Goal: Complete application form

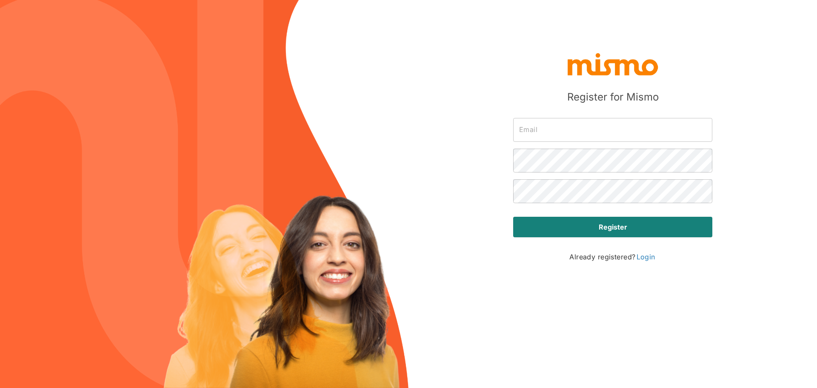
click at [542, 135] on input "text" at bounding box center [612, 130] width 199 height 24
type input "[DOMAIN_NAME][EMAIL_ADDRESS][DOMAIN_NAME]"
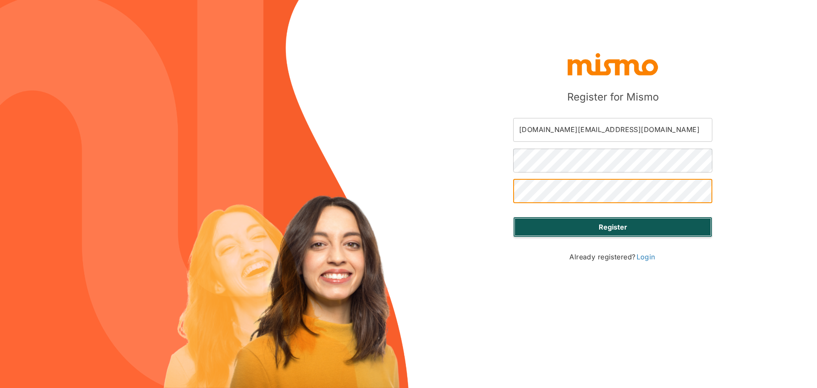
click at [587, 221] on button "Register" at bounding box center [612, 227] width 199 height 20
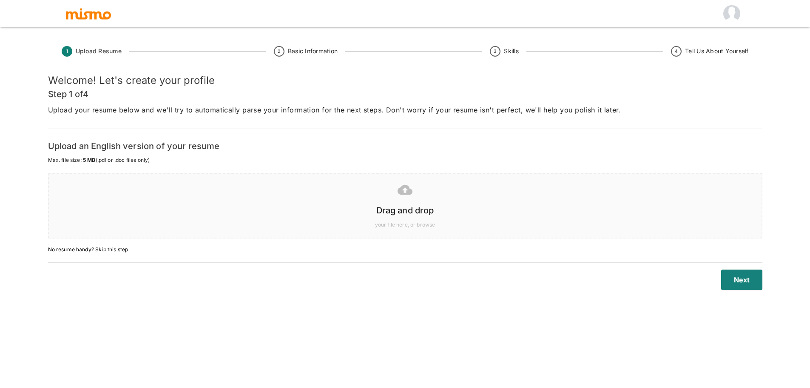
click at [416, 196] on div at bounding box center [403, 189] width 699 height 21
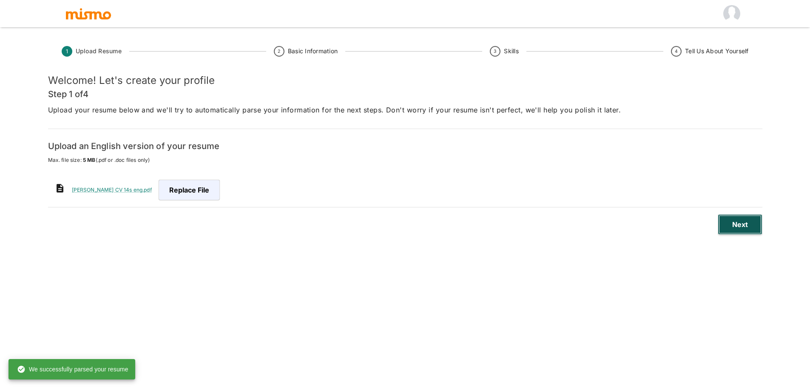
click at [726, 223] on button "Next" at bounding box center [740, 224] width 45 height 20
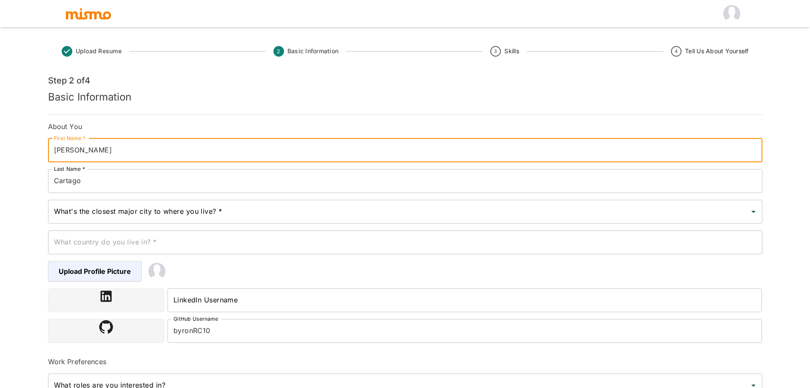
type input "[PERSON_NAME]"
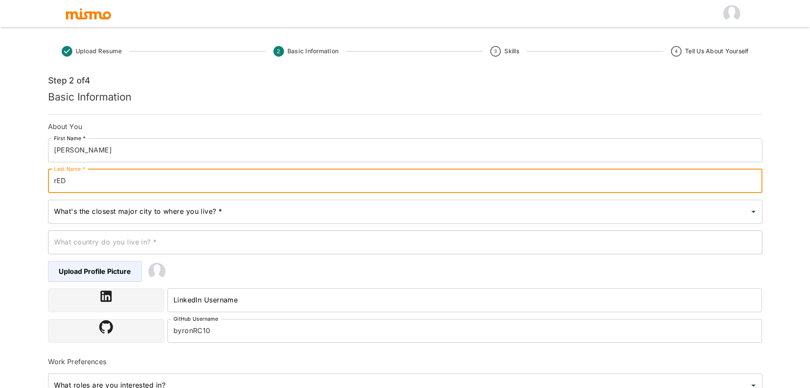
type input "Redondo"
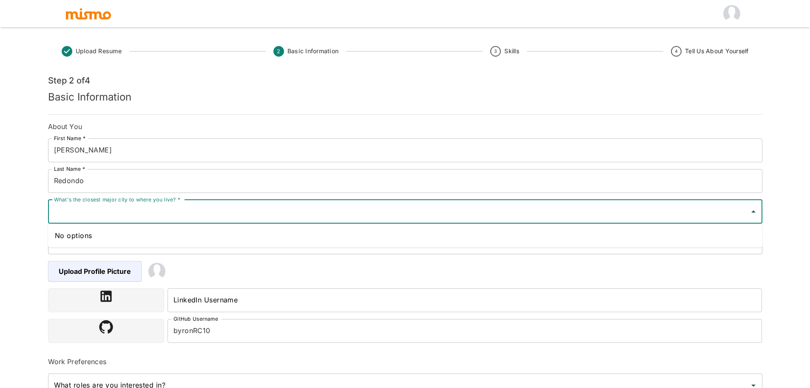
click at [165, 213] on input "What's the closest major city to where you live? *" at bounding box center [399, 211] width 694 height 16
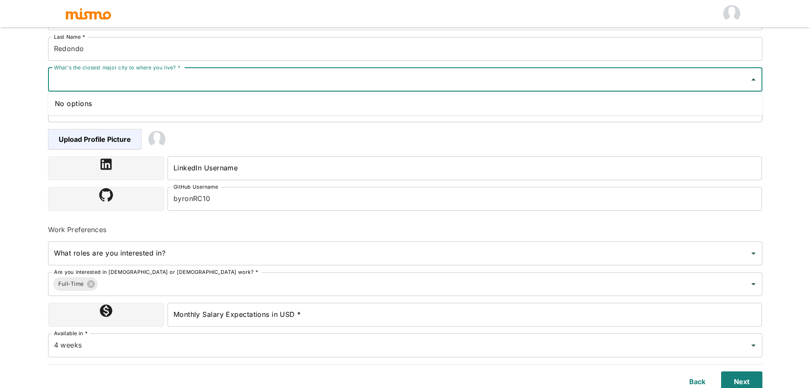
scroll to position [136, 0]
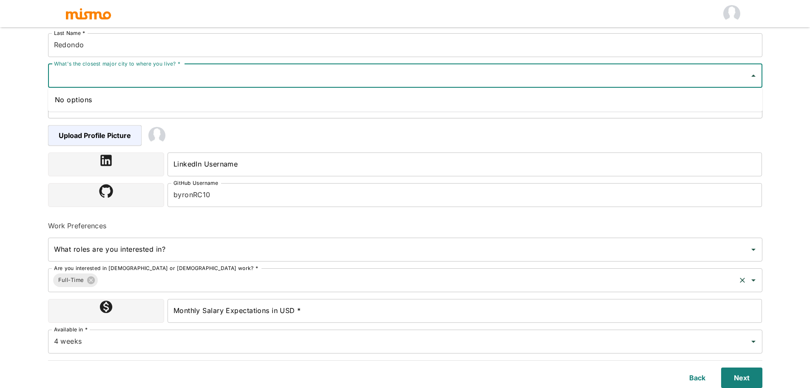
click at [286, 269] on div "Work Preferences What roles are you interested in? What roles are you intereste…" at bounding box center [402, 284] width 722 height 140
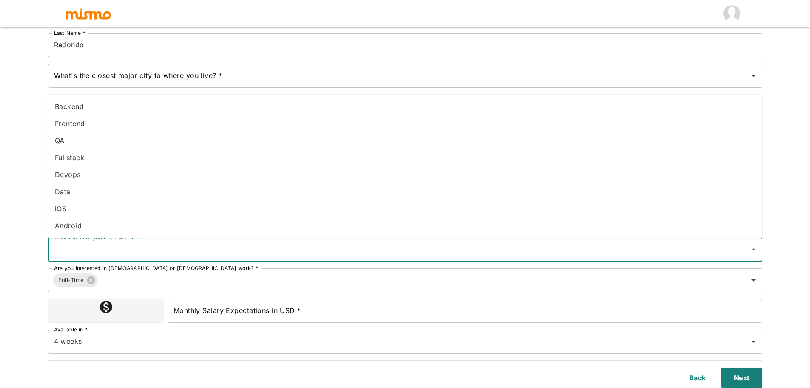
click at [9, 149] on div "Upload Resume 2 Basic Information 3 Skills 4 Tell Us About Yourself Step 2 of 4…" at bounding box center [405, 68] width 810 height 408
click at [140, 250] on input "What roles are you interested in?" at bounding box center [399, 249] width 694 height 16
click at [107, 163] on li "Fullstack" at bounding box center [405, 157] width 715 height 17
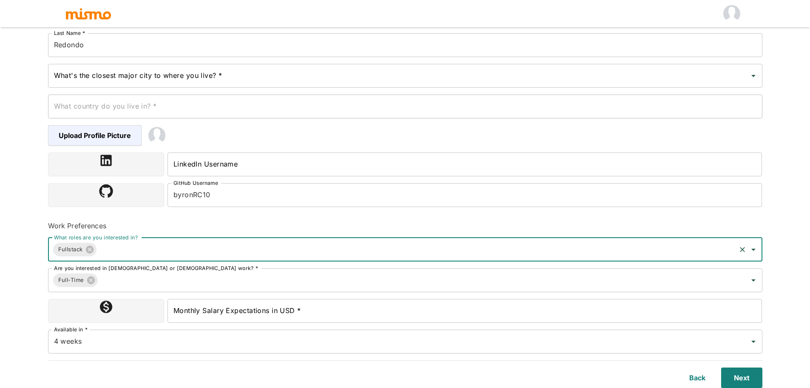
click at [756, 247] on icon "Open" at bounding box center [754, 249] width 10 height 10
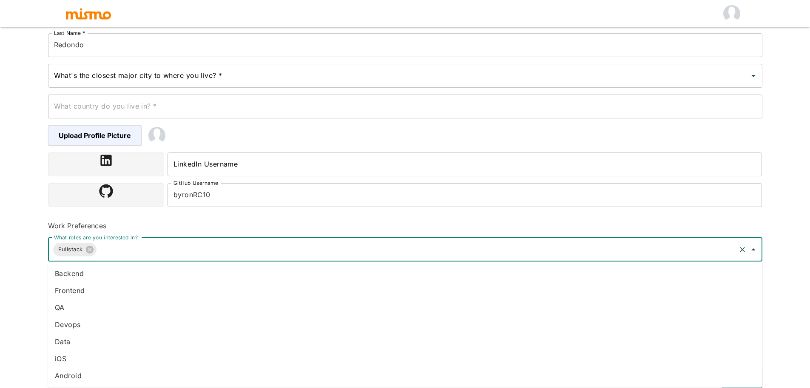
click at [137, 270] on li "Backend" at bounding box center [405, 273] width 715 height 17
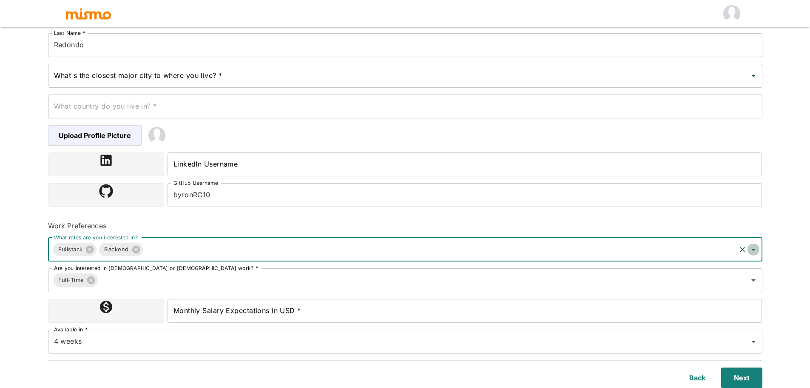
click at [757, 252] on icon "Open" at bounding box center [754, 249] width 10 height 10
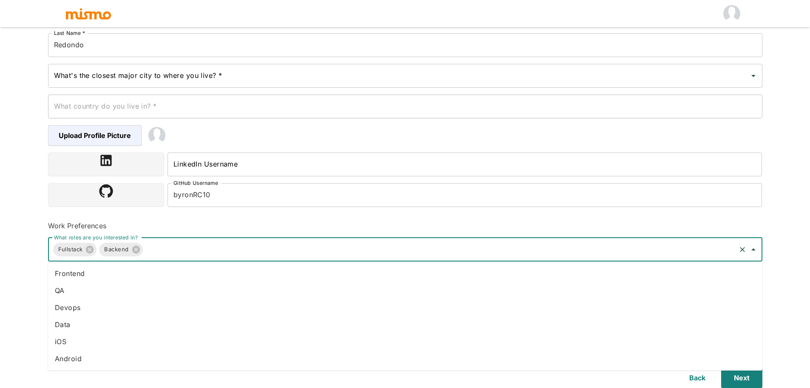
click at [98, 291] on li "QA" at bounding box center [405, 290] width 715 height 17
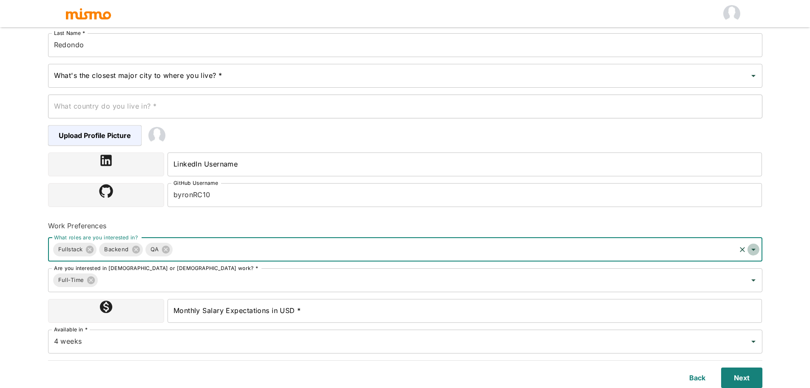
click at [753, 251] on icon "Open" at bounding box center [754, 249] width 10 height 10
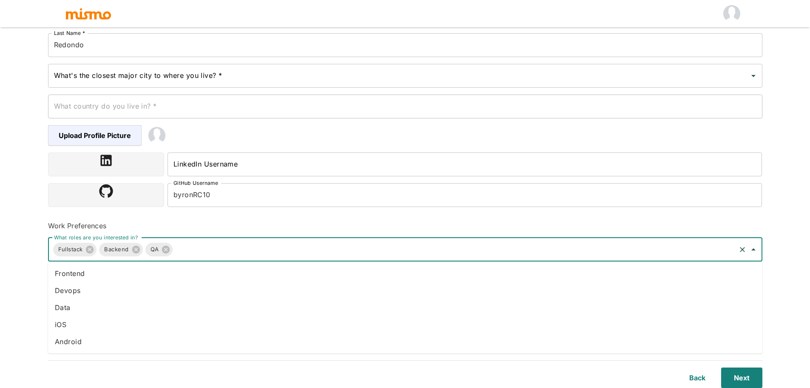
click at [89, 304] on li "Data" at bounding box center [405, 307] width 715 height 17
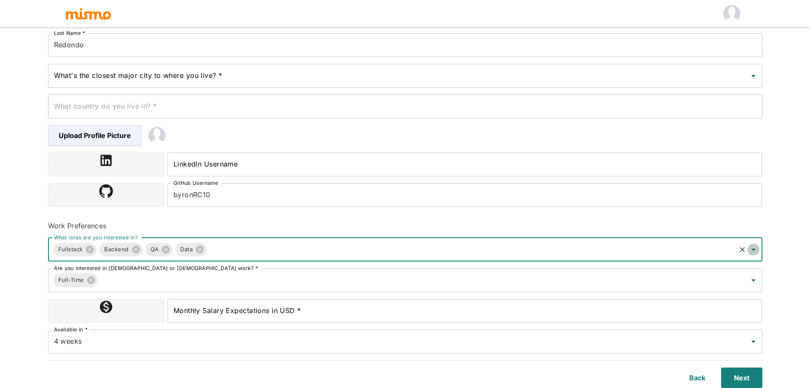
click at [757, 248] on icon "Open" at bounding box center [754, 249] width 10 height 10
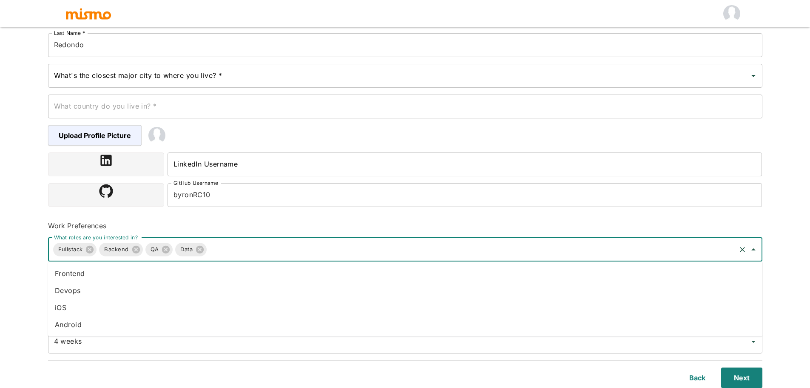
click at [83, 320] on li "Android" at bounding box center [405, 324] width 715 height 17
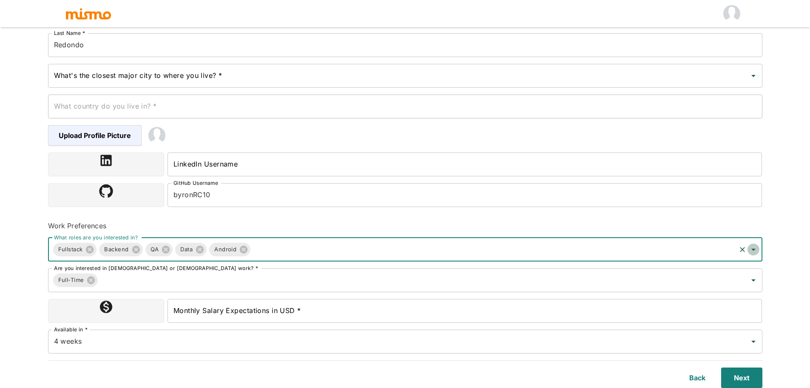
click at [755, 255] on button "Open" at bounding box center [754, 249] width 12 height 12
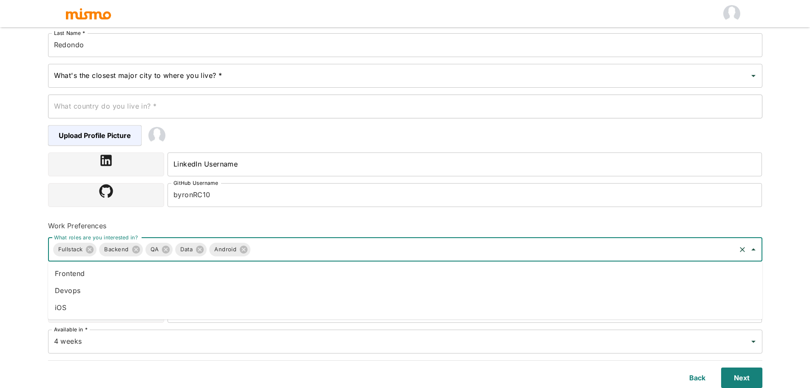
click at [127, 291] on li "Devops" at bounding box center [405, 290] width 715 height 17
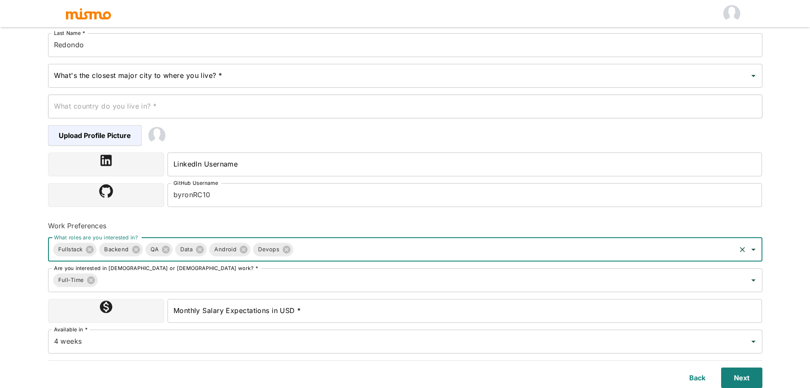
click at [753, 250] on icon "Open" at bounding box center [754, 249] width 10 height 10
click at [212, 271] on li "Frontend" at bounding box center [405, 273] width 715 height 17
click at [755, 276] on icon "Open" at bounding box center [754, 280] width 10 height 10
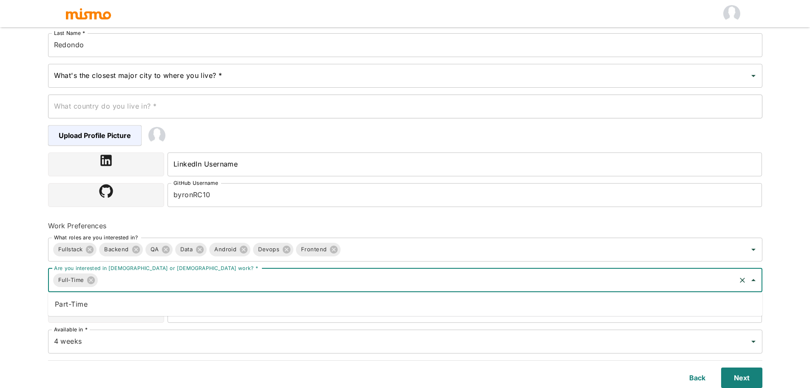
click at [160, 302] on li "Part-Time" at bounding box center [405, 303] width 715 height 17
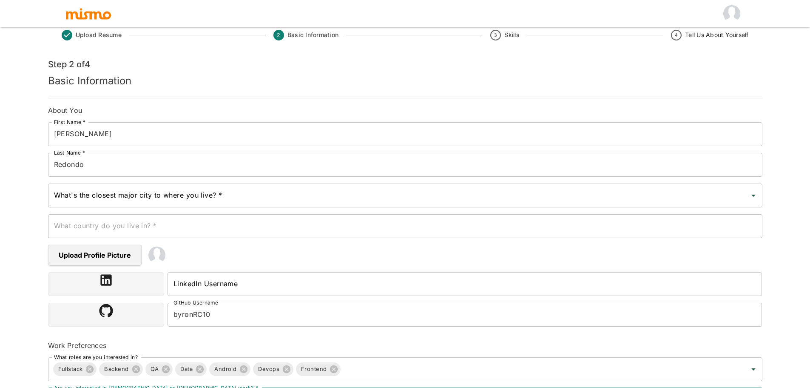
scroll to position [0, 0]
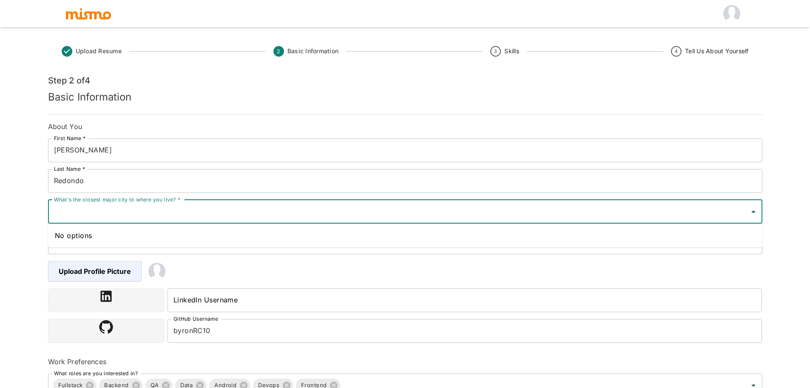
click at [173, 211] on input "What's the closest major city to where you live? *" at bounding box center [399, 211] width 694 height 16
drag, startPoint x: 55, startPoint y: 197, endPoint x: 104, endPoint y: 203, distance: 48.9
click at [104, 203] on div "What's the closest major city to where you live? * What's the closest major cit…" at bounding box center [405, 212] width 715 height 24
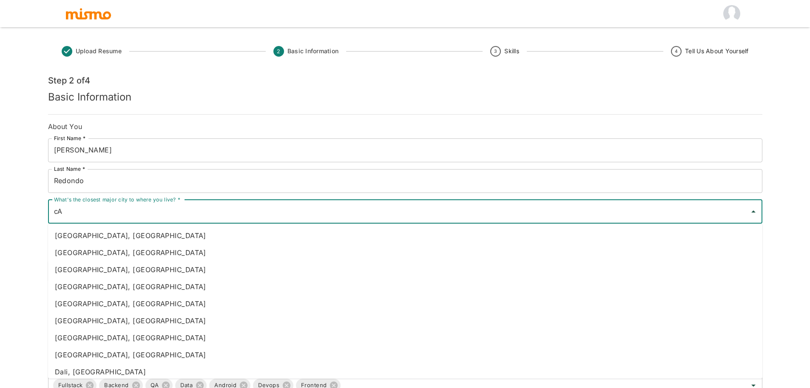
type input "c"
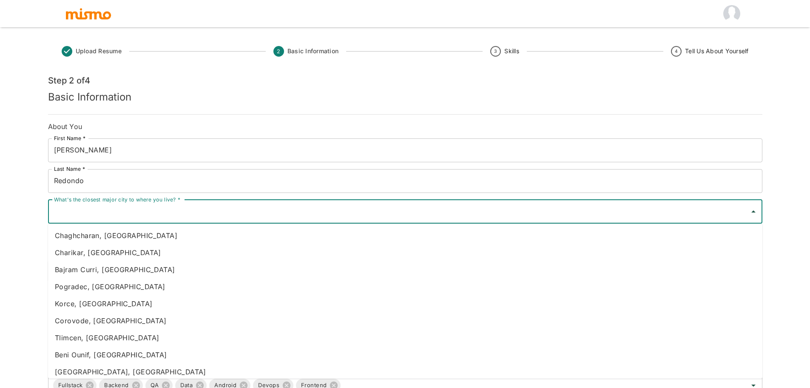
type input "c"
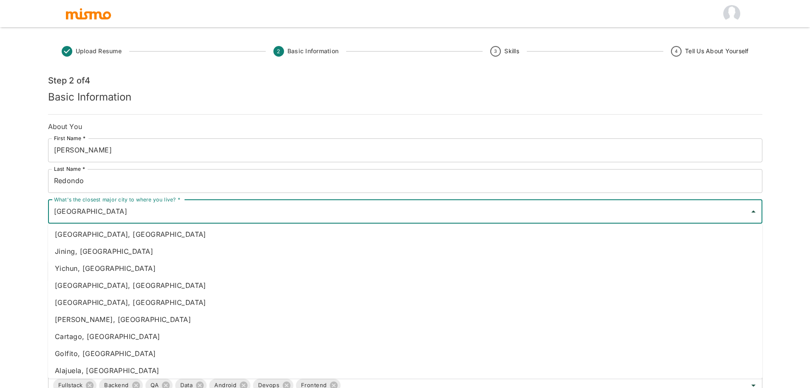
scroll to position [170, 0]
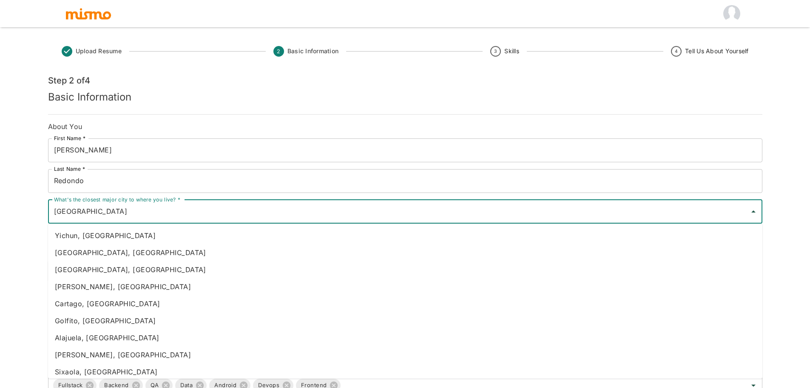
click at [121, 310] on li "Cartago, [GEOGRAPHIC_DATA]" at bounding box center [405, 303] width 715 height 17
type input "Cartago, [GEOGRAPHIC_DATA]"
type input "[GEOGRAPHIC_DATA]"
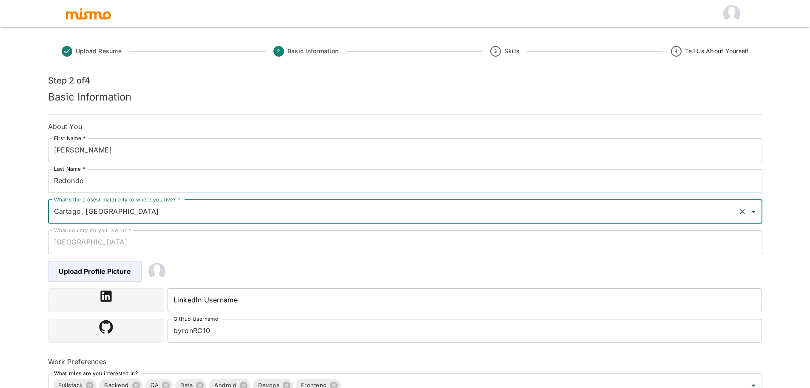
type input "Cartago, [GEOGRAPHIC_DATA]"
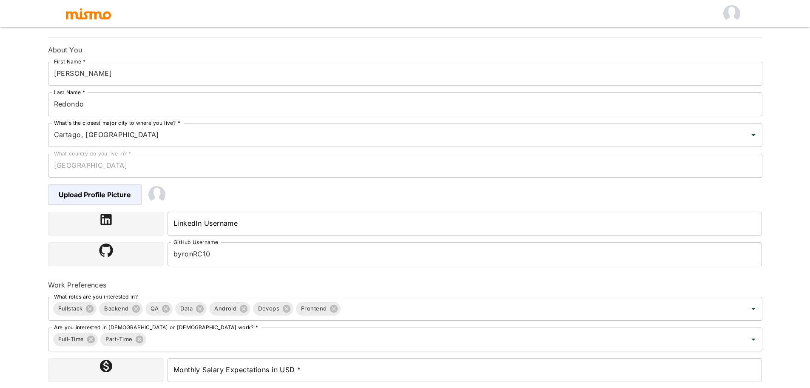
scroll to position [85, 0]
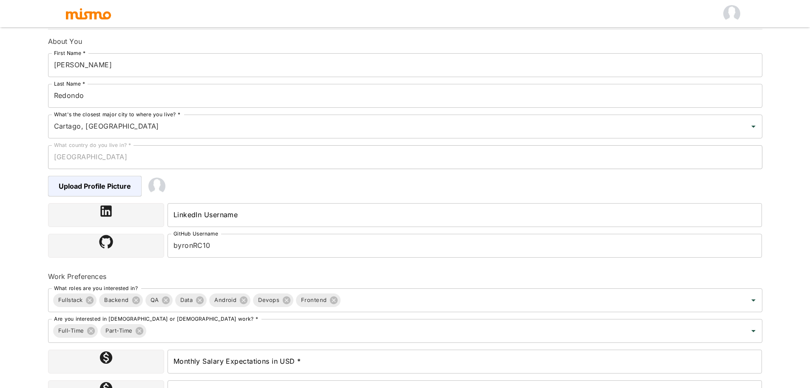
click at [269, 221] on input "LinkedIn Username" at bounding box center [465, 215] width 595 height 24
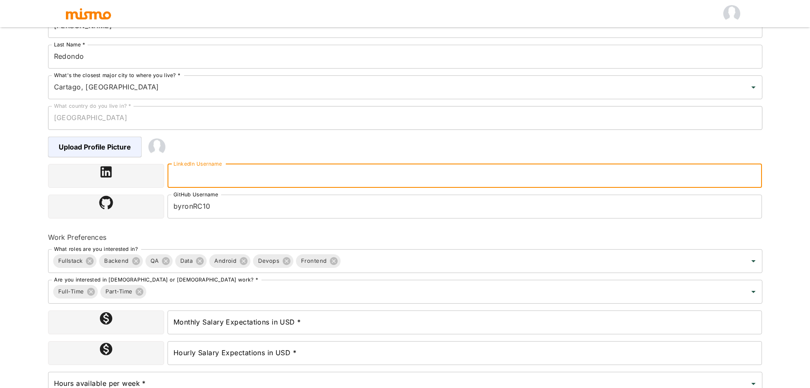
scroll to position [128, 0]
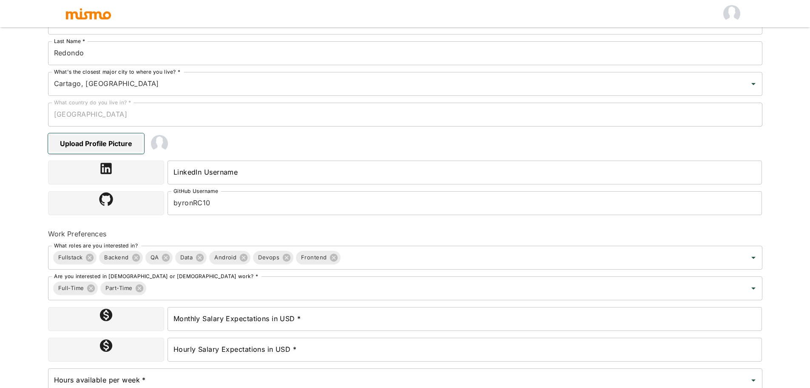
click at [118, 142] on span "Upload Profile Picture" at bounding box center [96, 143] width 96 height 20
click at [0, 0] on input "Upload Profile Picture" at bounding box center [0, 0] width 0 height 0
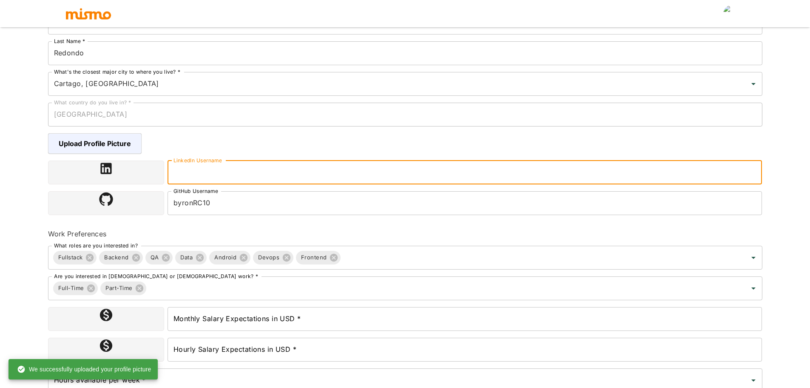
click at [265, 179] on input "LinkedIn Username" at bounding box center [465, 172] width 595 height 24
paste input "[URL][DOMAIN_NAME][PERSON_NAME]"
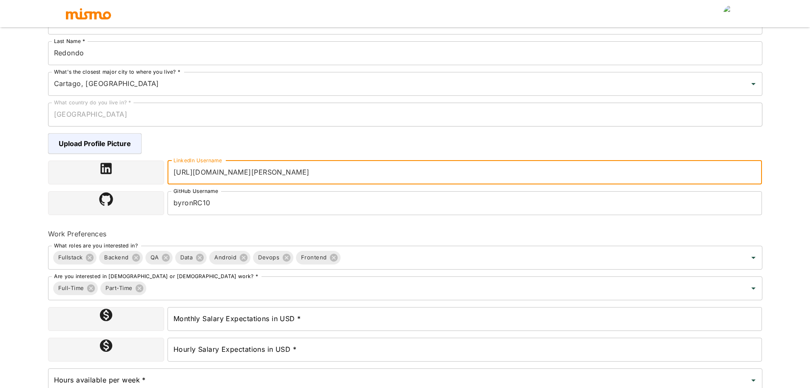
type input "[URL][DOMAIN_NAME][PERSON_NAME]"
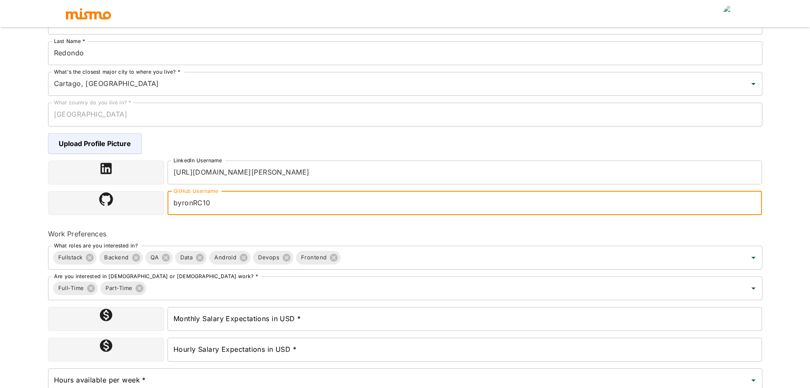
click at [291, 201] on input "byronRC10" at bounding box center [465, 203] width 595 height 24
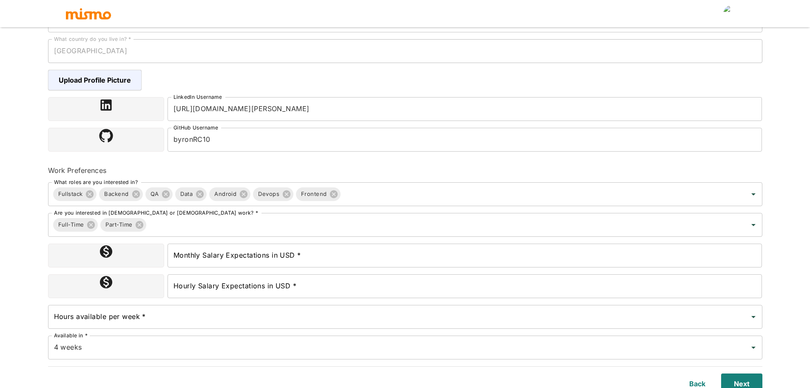
scroll to position [197, 0]
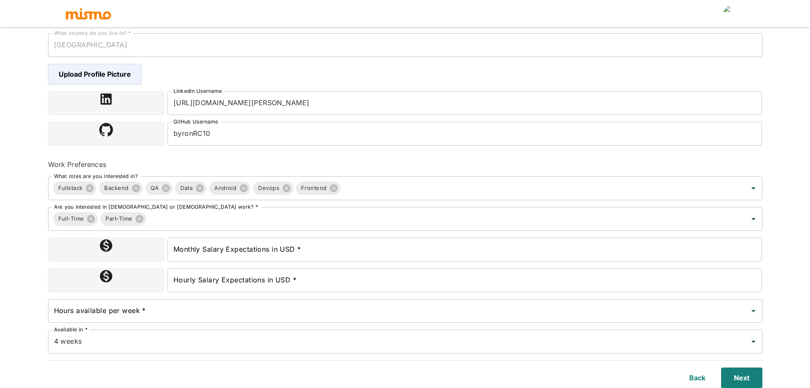
click at [120, 252] on div at bounding box center [106, 249] width 116 height 24
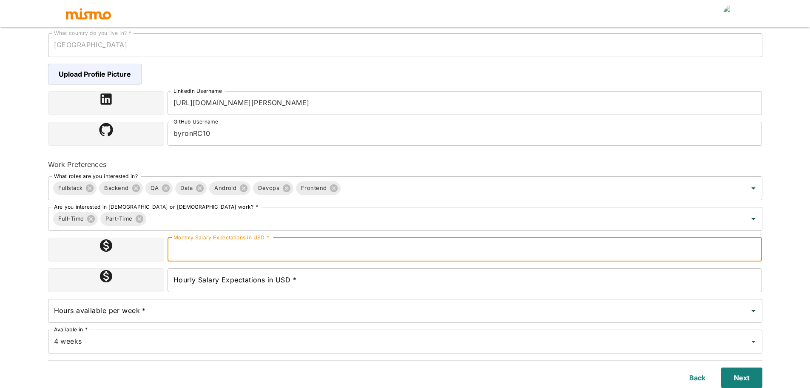
click at [225, 259] on input "Monthly Salary Expectations in USD *" at bounding box center [465, 249] width 595 height 24
type input "1020"
click at [237, 277] on input "Hourly Salary Expectations in USD *" at bounding box center [465, 280] width 595 height 24
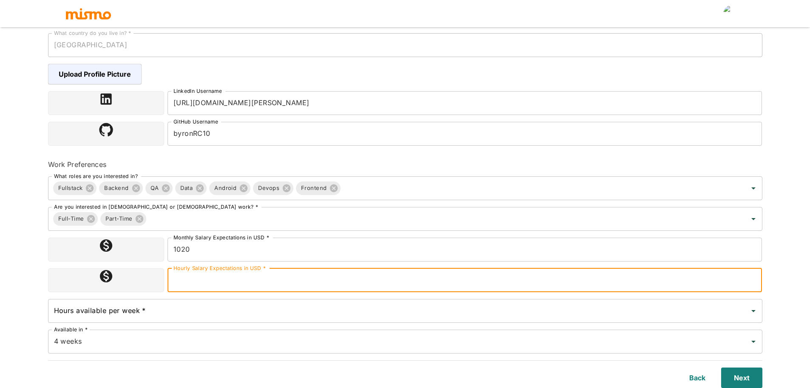
paste input "$6.30"
type input "$6.30"
click at [176, 252] on input "1020" at bounding box center [465, 249] width 595 height 24
click at [184, 281] on input "$6.30" at bounding box center [465, 280] width 595 height 24
click at [177, 283] on input "$6.30" at bounding box center [465, 280] width 595 height 24
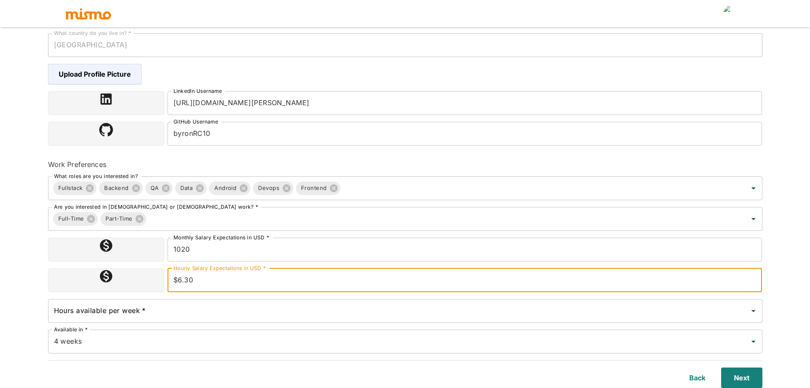
click at [174, 281] on input "$6.30" at bounding box center [465, 280] width 595 height 24
click at [176, 251] on input "1020" at bounding box center [465, 249] width 595 height 24
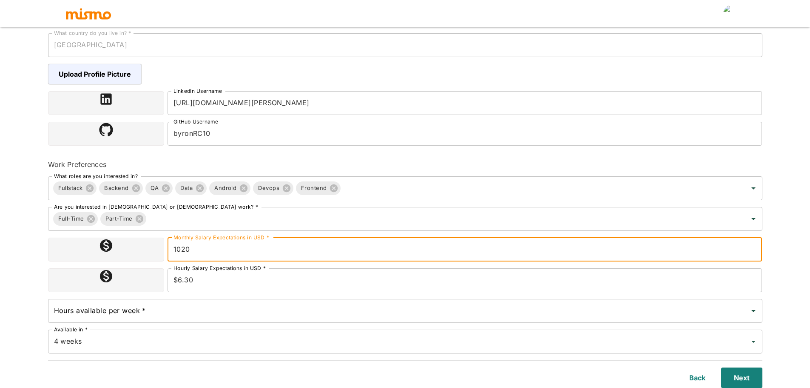
click at [174, 249] on input "1020" at bounding box center [465, 249] width 595 height 24
paste input "$"
type input "$1020"
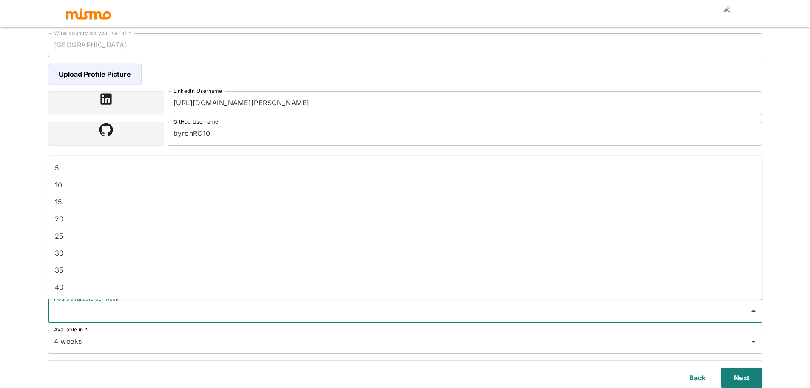
click at [168, 305] on input "Hours available per week *" at bounding box center [399, 310] width 694 height 16
click at [114, 280] on li "40" at bounding box center [405, 286] width 715 height 17
type input "40"
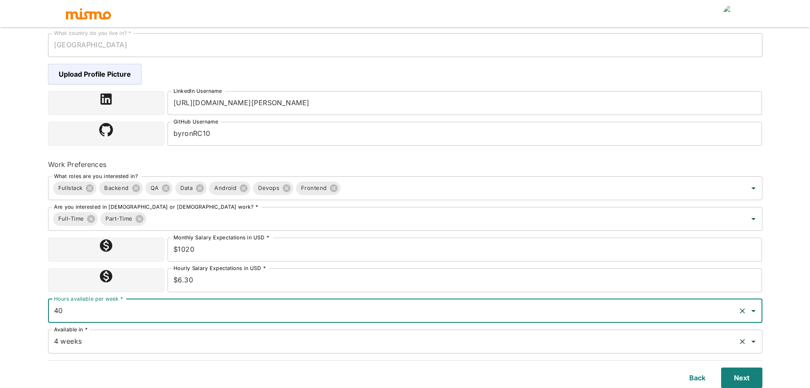
click at [117, 339] on input "4 weeks" at bounding box center [393, 341] width 683 height 16
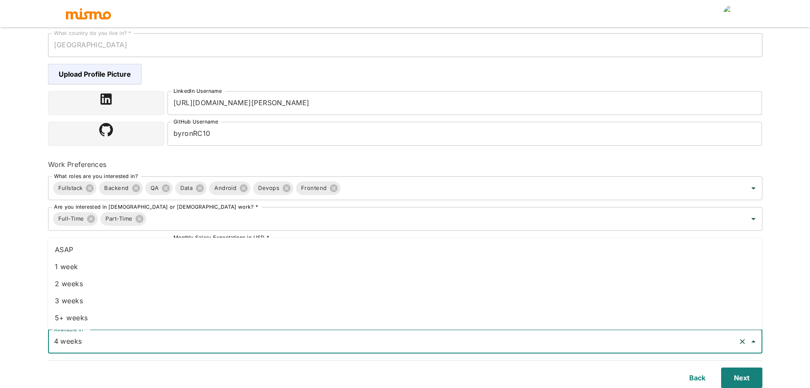
click at [100, 254] on li "ASAP" at bounding box center [405, 249] width 715 height 17
type input "ASAP"
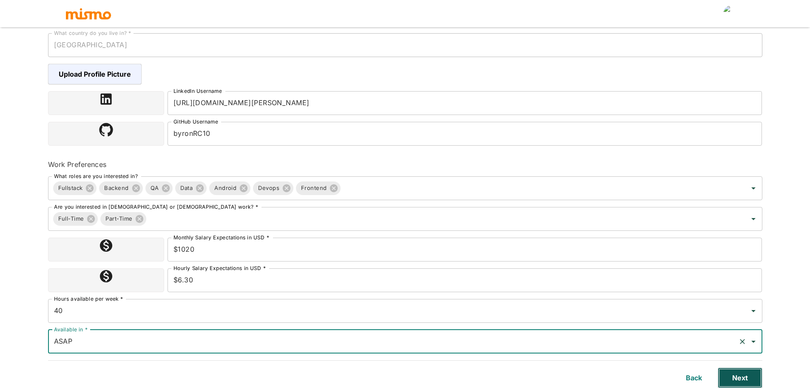
click at [747, 378] on button "Next" at bounding box center [740, 377] width 45 height 20
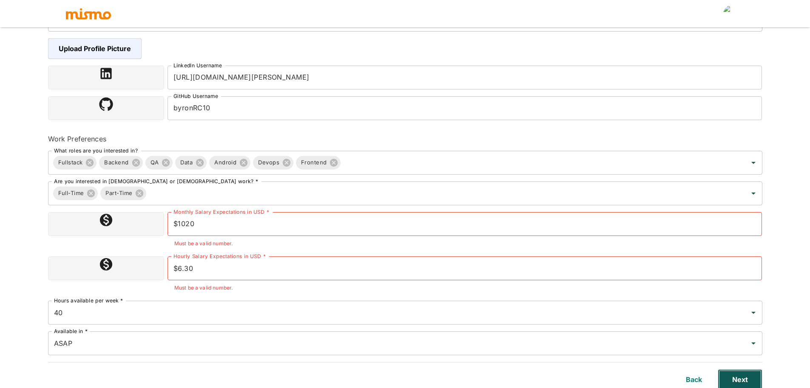
scroll to position [224, 0]
click at [179, 268] on input "$6.30" at bounding box center [465, 266] width 595 height 24
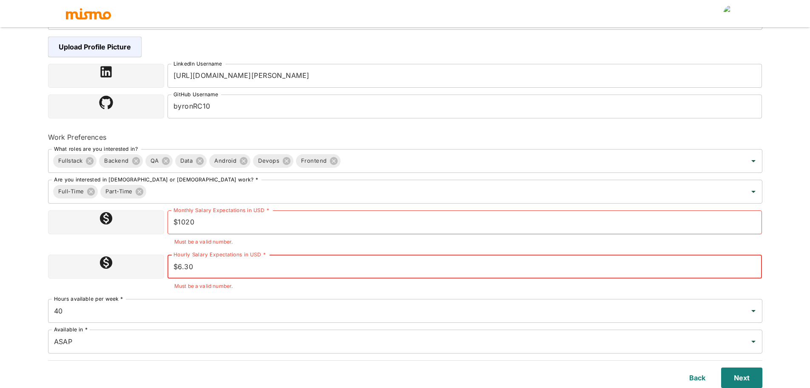
click at [178, 267] on input "$6.30" at bounding box center [465, 266] width 595 height 24
type input "6.30"
click at [179, 221] on input "$1020" at bounding box center [465, 222] width 595 height 24
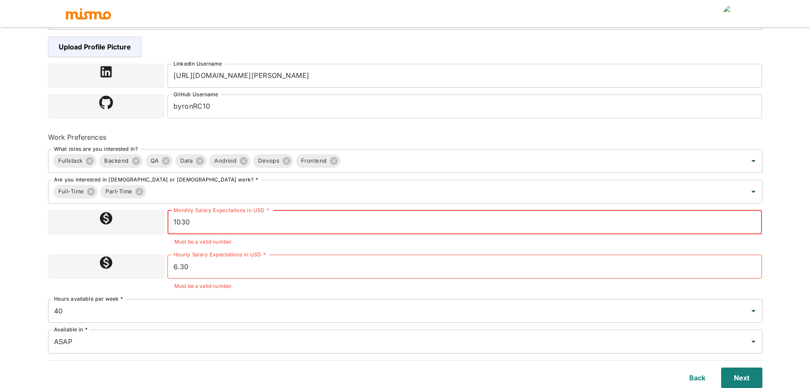
type input "1030"
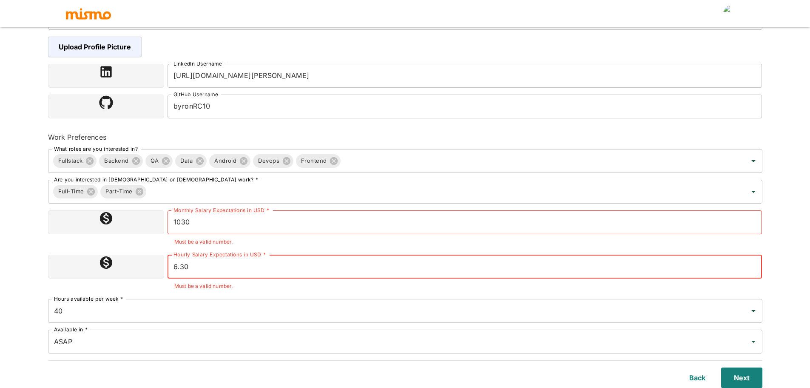
click at [179, 264] on input "6.30" at bounding box center [465, 266] width 595 height 24
click at [180, 264] on input "6.30" at bounding box center [465, 266] width 595 height 24
click at [223, 268] on input "6.30" at bounding box center [465, 266] width 595 height 24
click at [751, 379] on button "Next" at bounding box center [740, 377] width 45 height 20
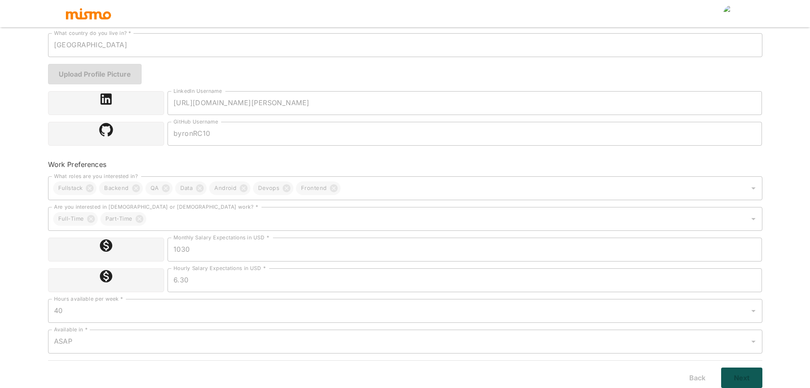
scroll to position [197, 0]
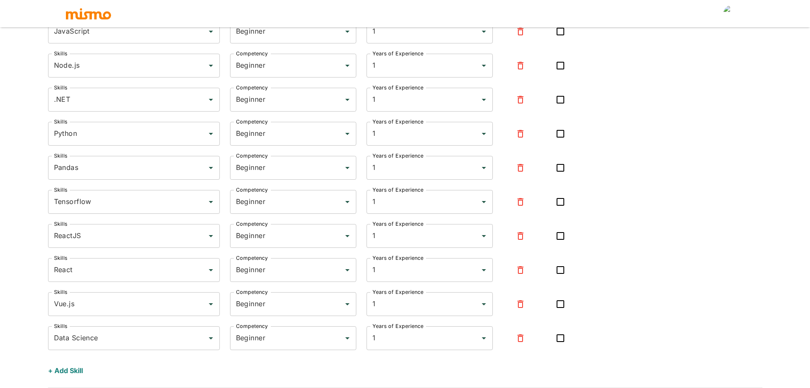
scroll to position [1016, 0]
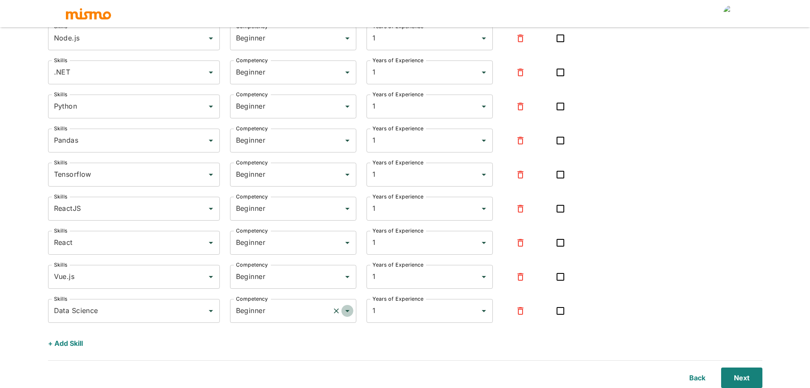
click at [351, 307] on icon "Open" at bounding box center [347, 310] width 10 height 10
click at [284, 249] on input "Beginner" at bounding box center [281, 242] width 95 height 16
click at [347, 245] on icon "Close" at bounding box center [347, 242] width 10 height 10
click at [349, 244] on icon "Open" at bounding box center [347, 242] width 10 height 10
click at [292, 282] on li "Expert" at bounding box center [293, 283] width 126 height 17
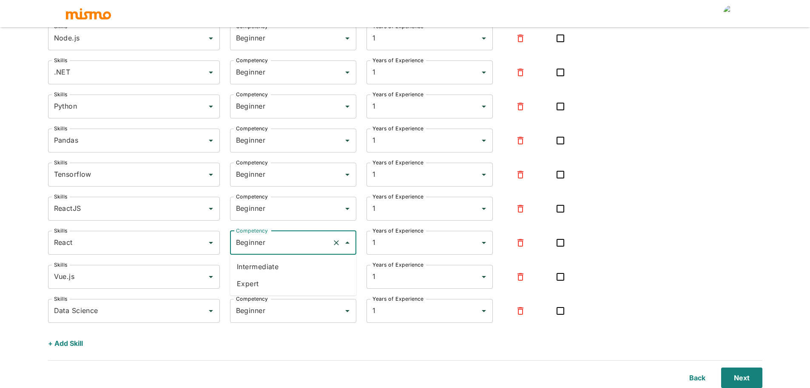
type input "Expert"
click at [273, 209] on input "Beginner" at bounding box center [281, 208] width 95 height 16
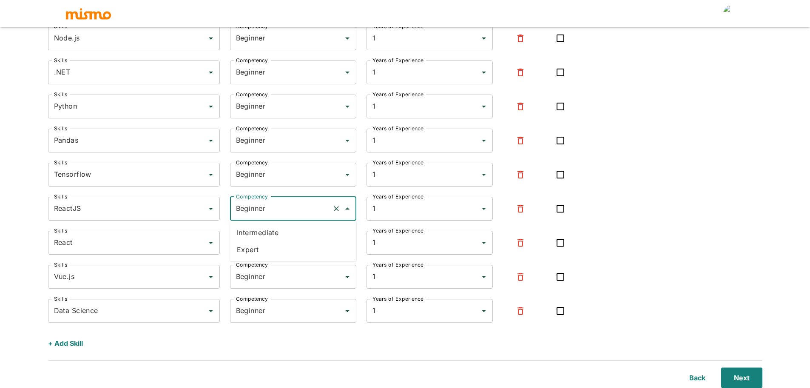
click at [350, 212] on icon "Close" at bounding box center [347, 208] width 10 height 10
click at [279, 203] on input "Beginner" at bounding box center [281, 208] width 95 height 16
click at [260, 234] on li "Intermediate" at bounding box center [293, 232] width 126 height 17
type input "Intermediate"
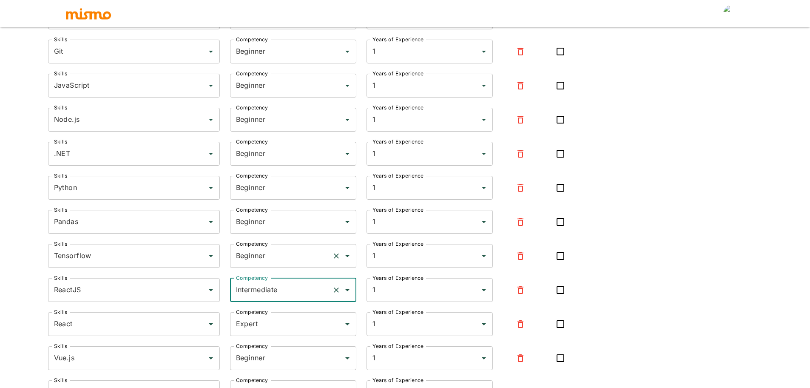
scroll to position [930, 0]
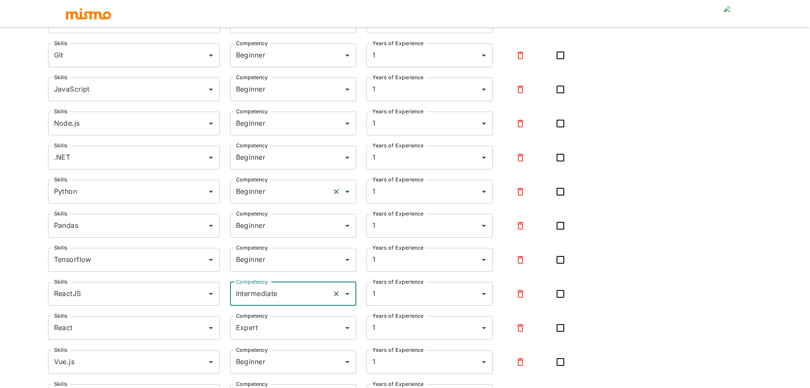
click at [349, 192] on icon "Open" at bounding box center [347, 191] width 10 height 10
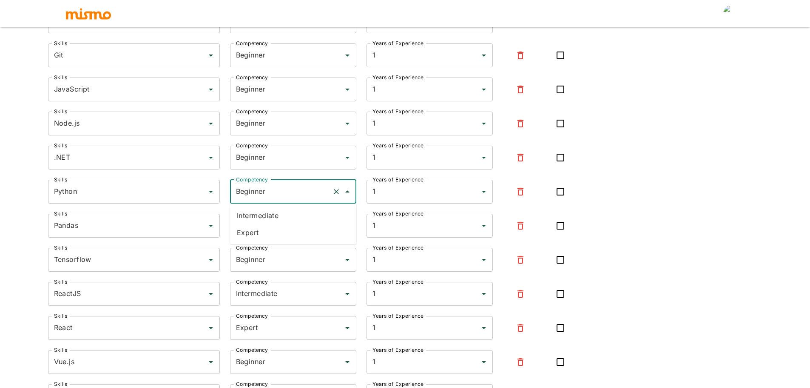
click at [280, 233] on li "Expert" at bounding box center [293, 232] width 126 height 17
type input "Expert"
click at [348, 162] on icon "Open" at bounding box center [347, 157] width 10 height 10
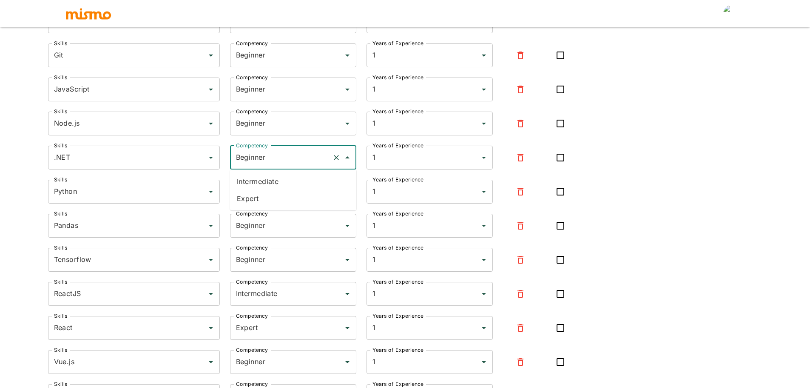
click at [279, 198] on li "Expert" at bounding box center [293, 198] width 126 height 17
type input "Expert"
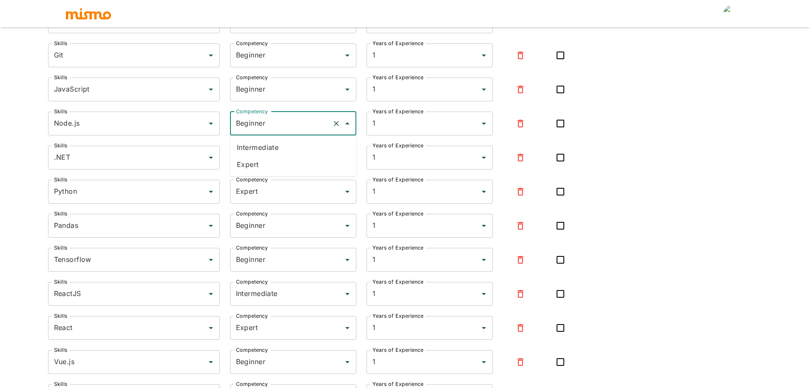
click at [286, 126] on input "Beginner" at bounding box center [281, 123] width 95 height 16
click at [299, 163] on li "Expert" at bounding box center [293, 164] width 126 height 17
type input "Expert"
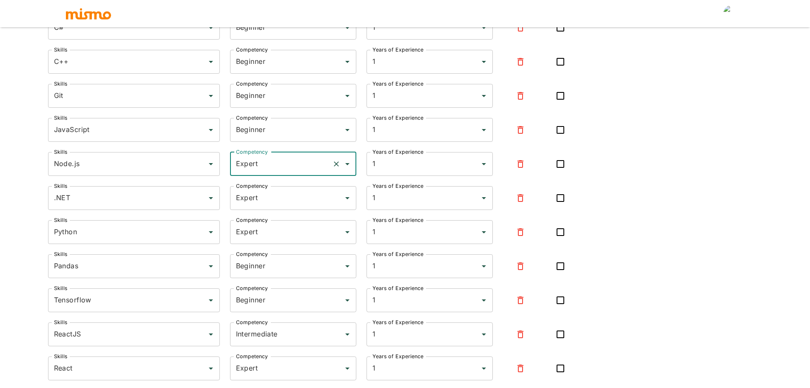
scroll to position [888, 0]
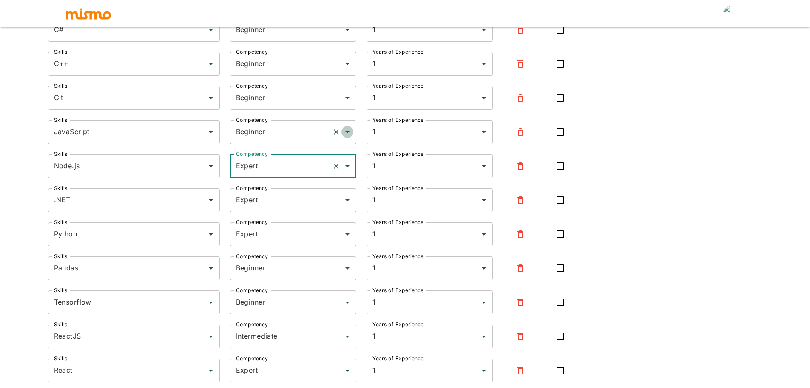
click at [346, 131] on icon "Open" at bounding box center [347, 132] width 4 height 2
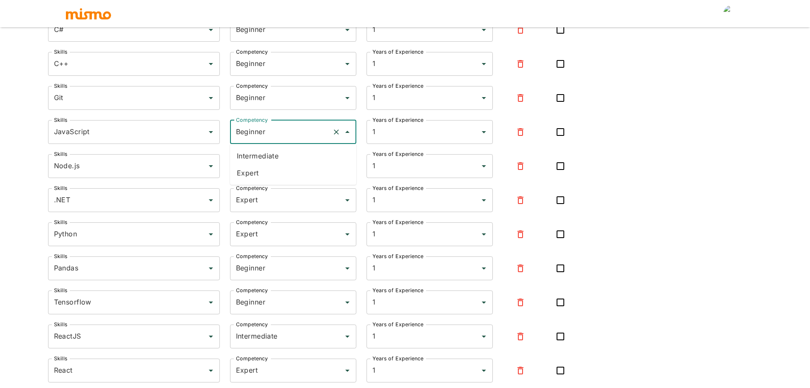
click at [274, 174] on li "Expert" at bounding box center [293, 172] width 126 height 17
type input "Expert"
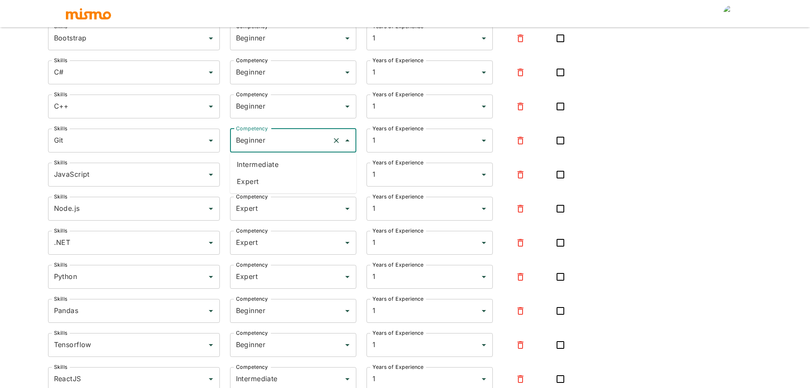
click at [291, 140] on input "Beginner" at bounding box center [281, 140] width 95 height 16
click at [275, 180] on li "Expert" at bounding box center [293, 181] width 126 height 17
type input "Expert"
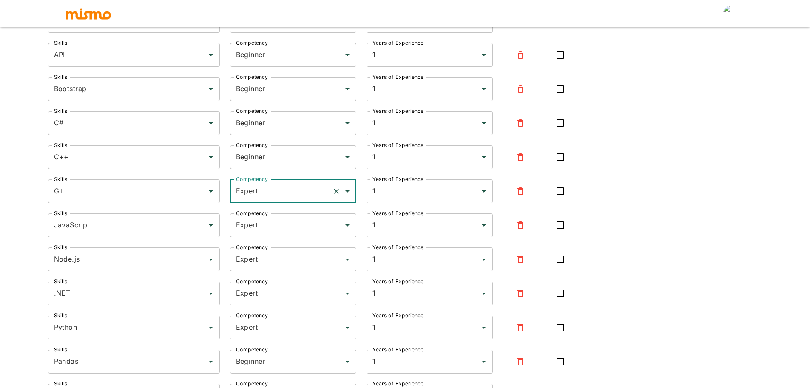
scroll to position [760, 0]
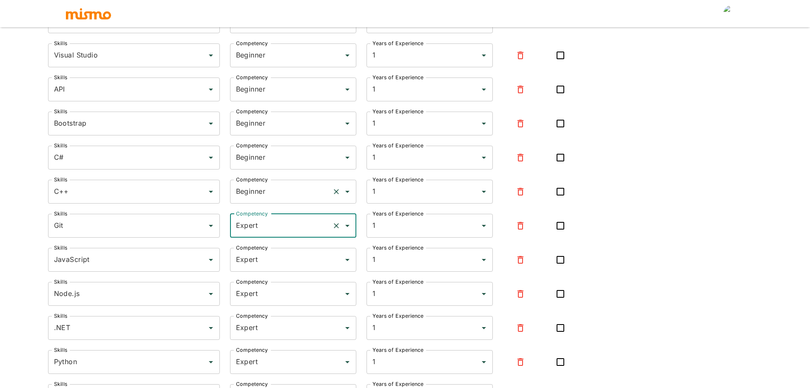
click at [270, 183] on input "Beginner" at bounding box center [281, 191] width 95 height 16
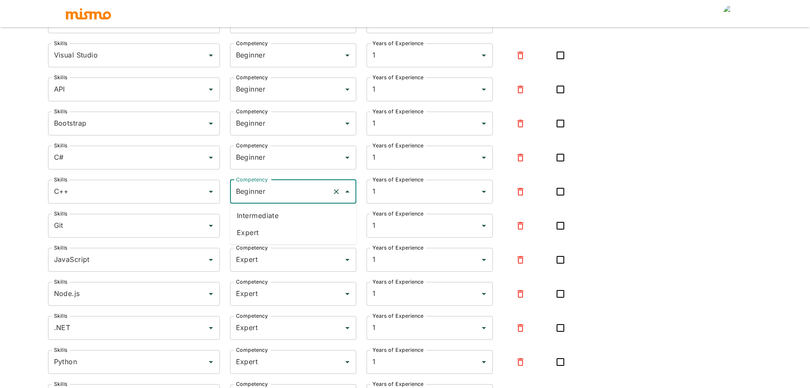
click at [275, 231] on li "Expert" at bounding box center [293, 232] width 126 height 17
type input "Expert"
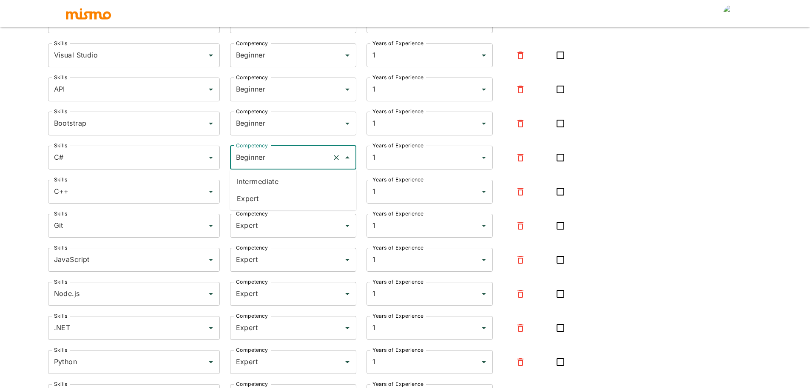
click at [274, 161] on input "Beginner" at bounding box center [281, 157] width 95 height 16
click at [265, 202] on li "Expert" at bounding box center [293, 198] width 126 height 17
type input "Expert"
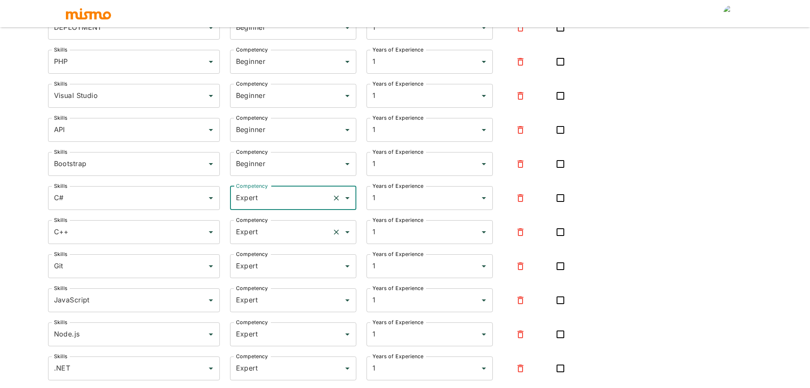
scroll to position [718, 0]
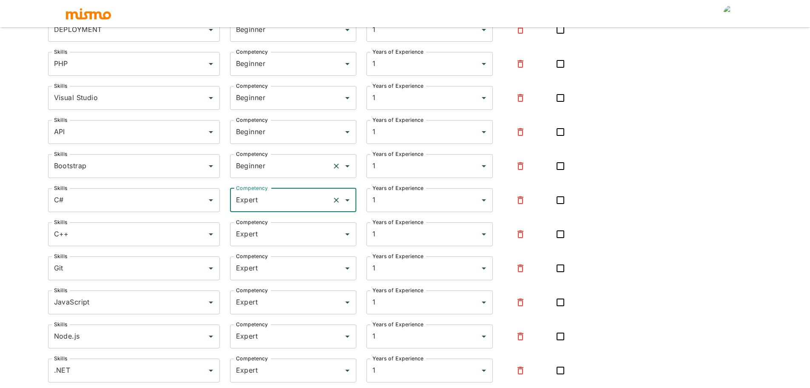
click at [266, 167] on input "Beginner" at bounding box center [281, 166] width 95 height 16
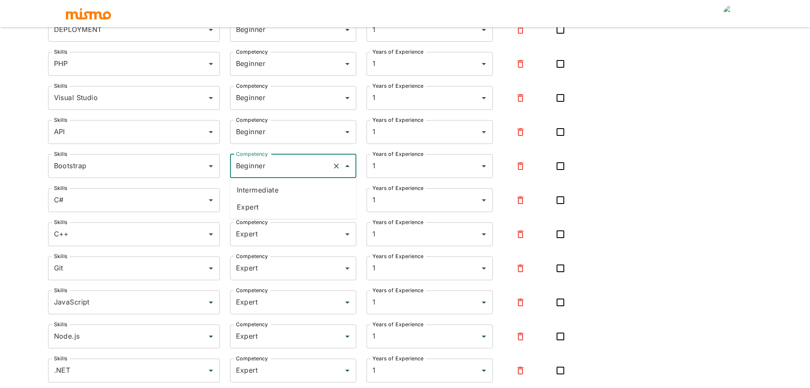
click at [258, 211] on li "Expert" at bounding box center [293, 206] width 126 height 17
type input "Expert"
click at [254, 135] on input "Beginner" at bounding box center [281, 132] width 95 height 16
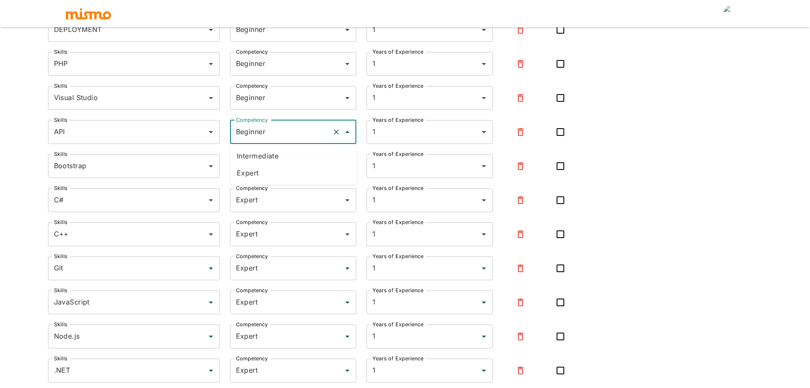
click at [260, 171] on li "Expert" at bounding box center [293, 172] width 126 height 17
type input "Expert"
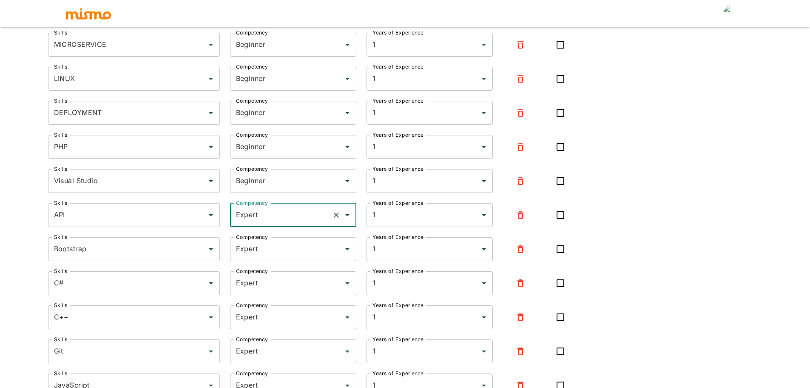
scroll to position [633, 0]
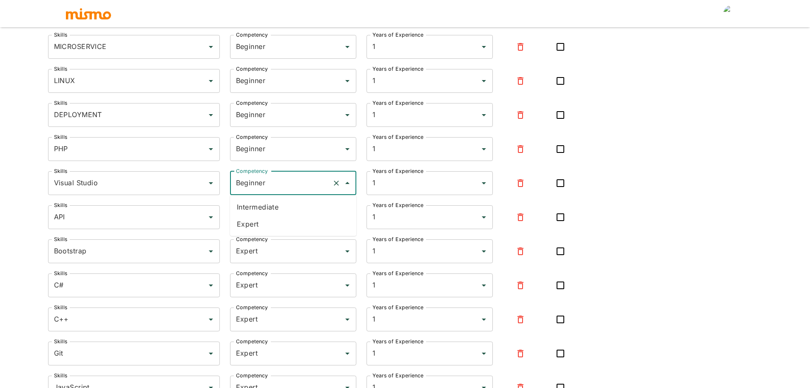
click at [264, 182] on input "Beginner" at bounding box center [281, 183] width 95 height 16
click at [277, 217] on li "Expert" at bounding box center [293, 223] width 126 height 17
type input "Expert"
click at [271, 150] on input "Beginner" at bounding box center [281, 149] width 95 height 16
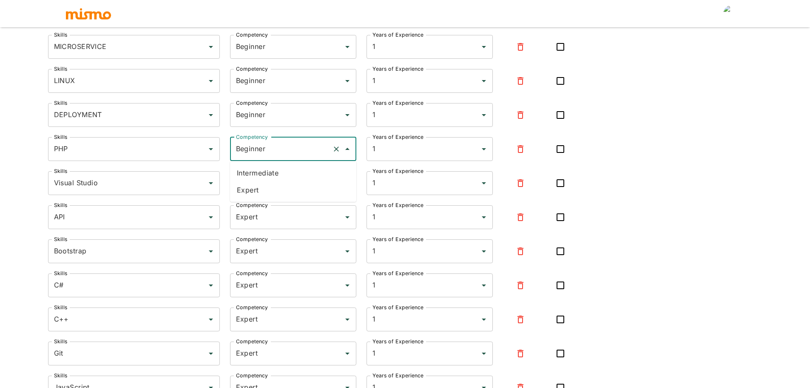
click at [260, 196] on li "Expert" at bounding box center [293, 189] width 126 height 17
type input "Expert"
click at [260, 116] on input "Beginner" at bounding box center [281, 115] width 95 height 16
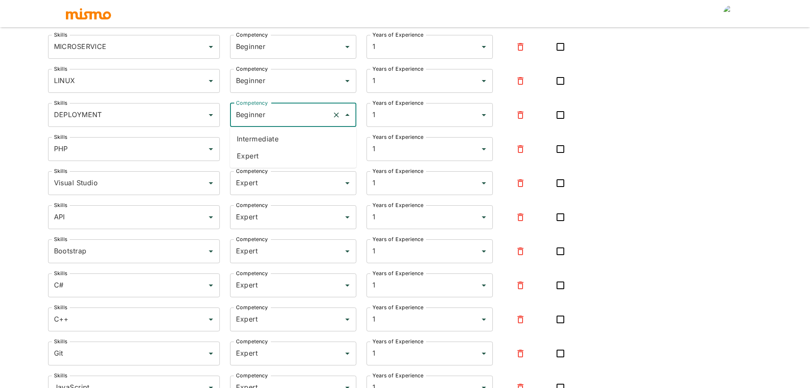
click at [260, 151] on li "Expert" at bounding box center [293, 155] width 126 height 17
type input "Expert"
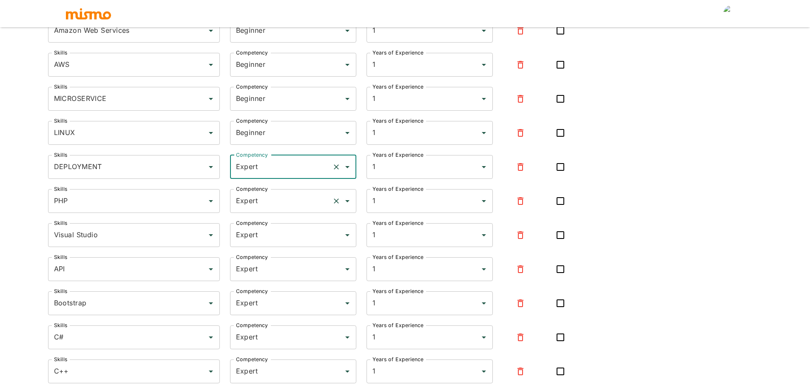
scroll to position [548, 0]
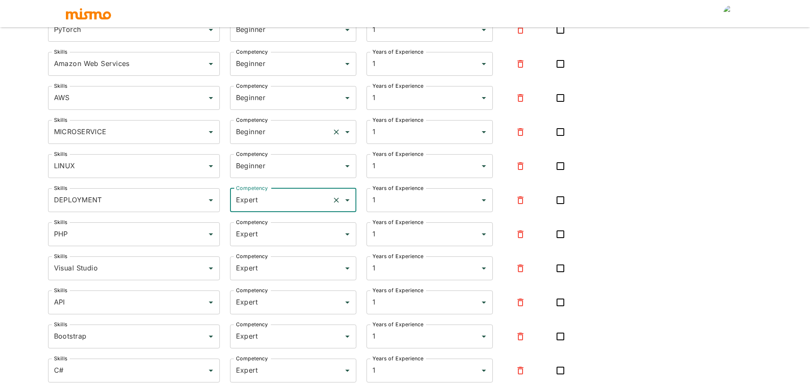
click at [261, 137] on input "Beginner" at bounding box center [281, 132] width 95 height 16
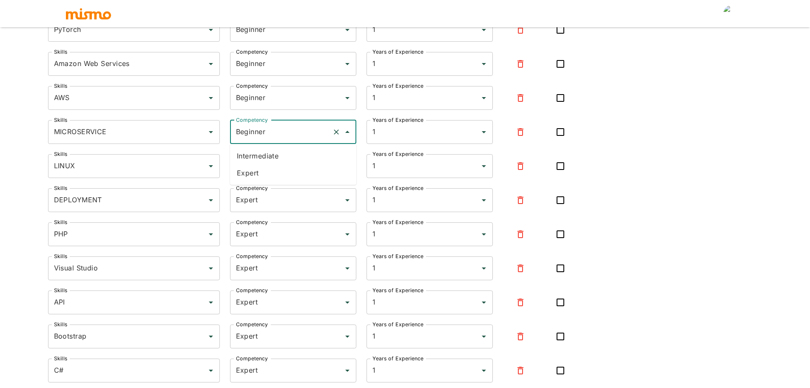
click at [261, 176] on li "Expert" at bounding box center [293, 172] width 126 height 17
type input "Expert"
click at [272, 100] on input "Beginner" at bounding box center [281, 98] width 95 height 16
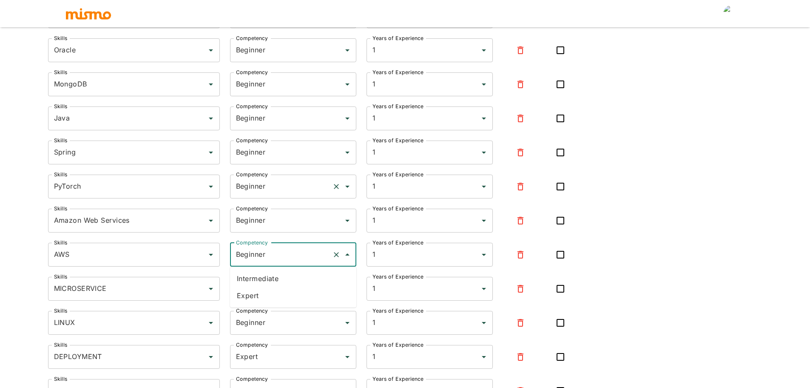
scroll to position [377, 0]
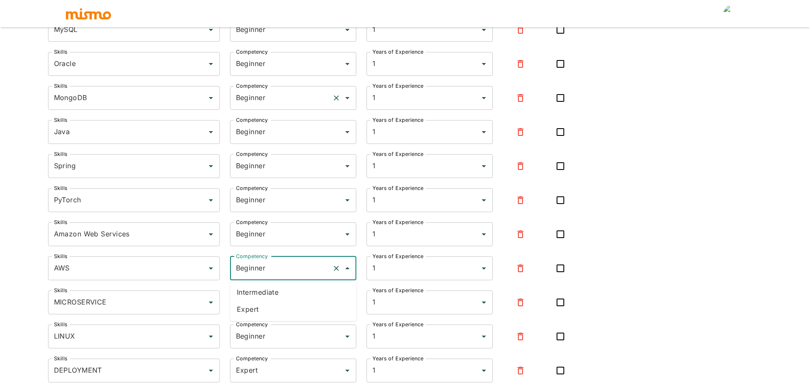
click at [271, 96] on input "Beginner" at bounding box center [281, 98] width 95 height 16
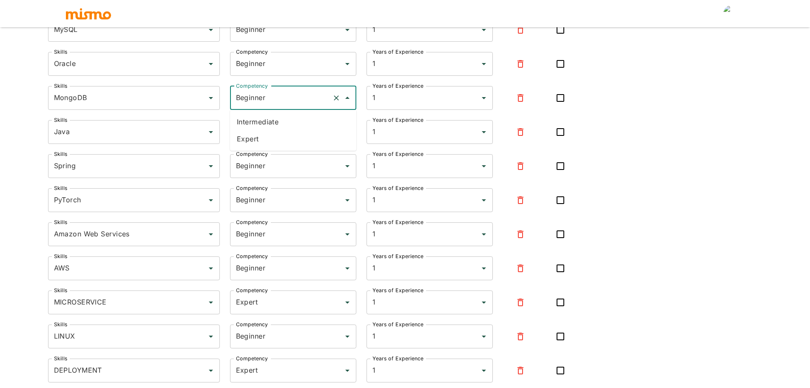
click at [260, 136] on li "Expert" at bounding box center [293, 138] width 126 height 17
type input "Expert"
click at [260, 136] on input "Beginner" at bounding box center [281, 132] width 95 height 16
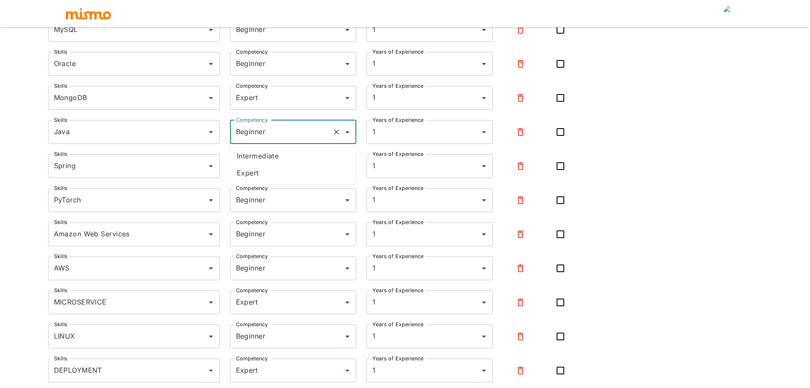
click at [262, 169] on li "Expert" at bounding box center [293, 172] width 126 height 17
type input "Expert"
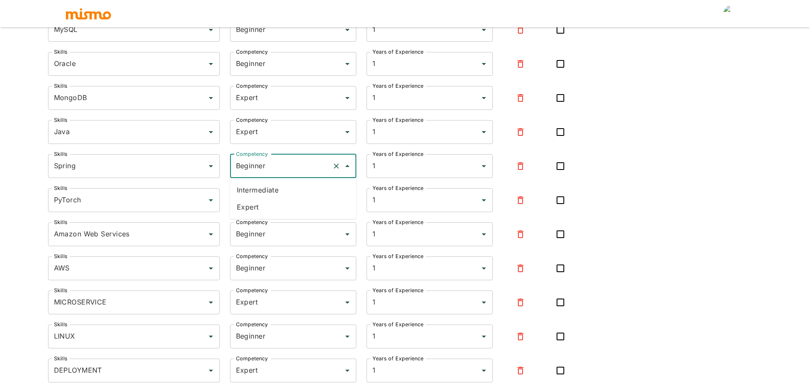
click at [259, 172] on input "Beginner" at bounding box center [281, 166] width 95 height 16
click at [255, 203] on li "Expert" at bounding box center [293, 206] width 126 height 17
type input "Expert"
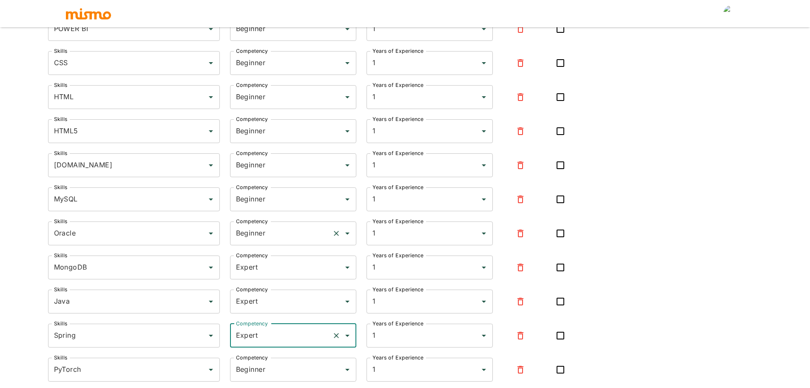
scroll to position [207, 0]
click at [267, 196] on input "Beginner" at bounding box center [281, 200] width 95 height 16
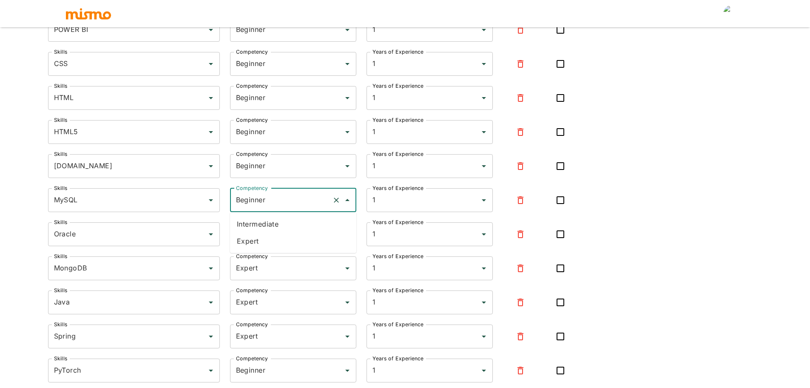
click at [268, 236] on li "Expert" at bounding box center [293, 240] width 126 height 17
type input "Expert"
click at [260, 167] on input "Beginner" at bounding box center [281, 166] width 95 height 16
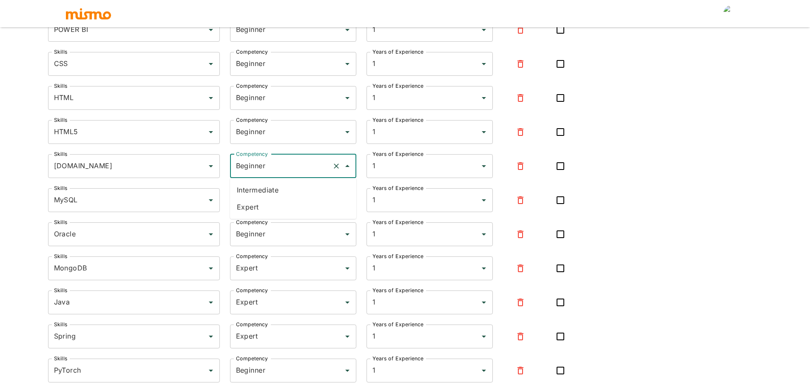
click at [260, 206] on li "Expert" at bounding box center [293, 206] width 126 height 17
type input "Expert"
click at [262, 136] on input "Beginner" at bounding box center [281, 132] width 95 height 16
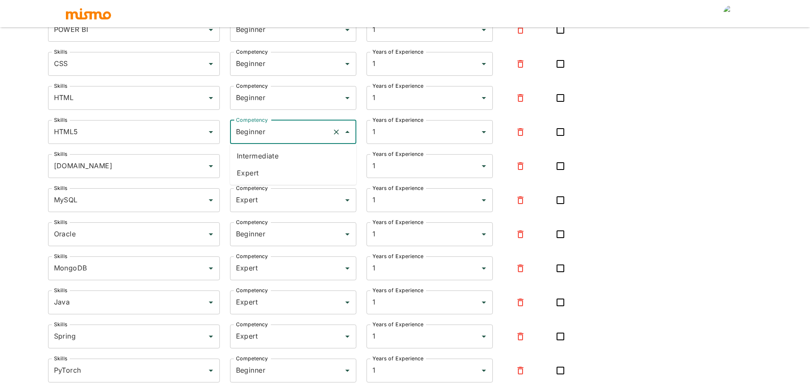
click at [261, 171] on li "Expert" at bounding box center [293, 172] width 126 height 17
type input "Expert"
click at [262, 101] on input "Beginner" at bounding box center [281, 98] width 95 height 16
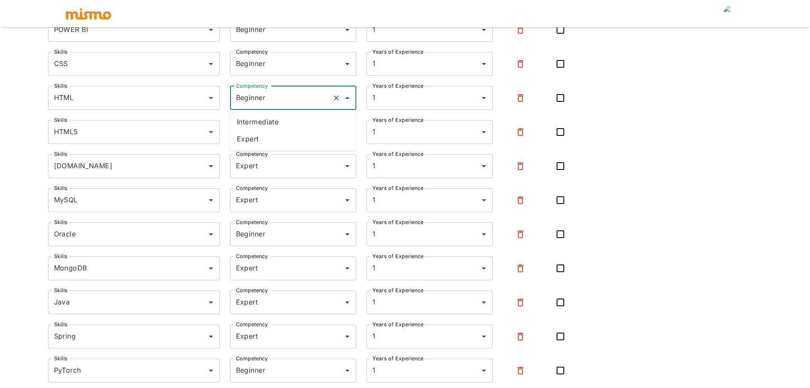
click at [257, 139] on li "Expert" at bounding box center [293, 138] width 126 height 17
type input "Expert"
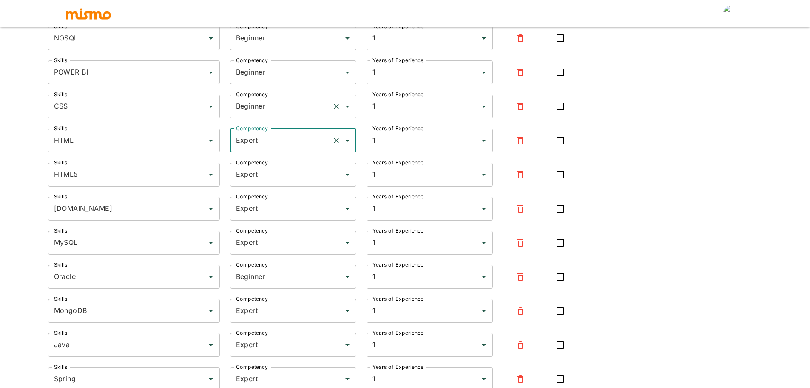
click at [260, 113] on input "Beginner" at bounding box center [281, 106] width 95 height 16
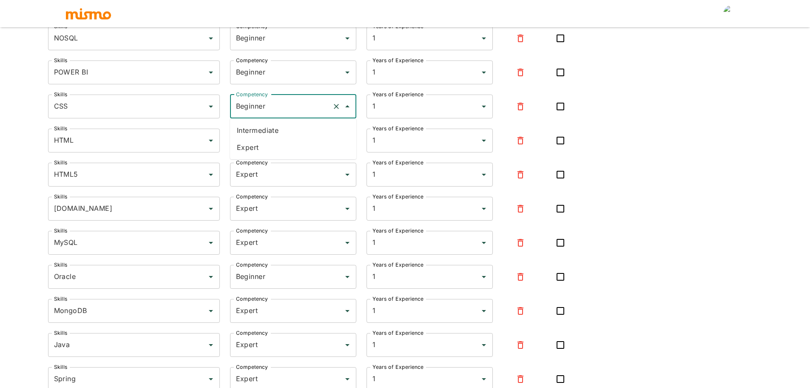
click at [260, 143] on li "Expert" at bounding box center [293, 147] width 126 height 17
type input "Expert"
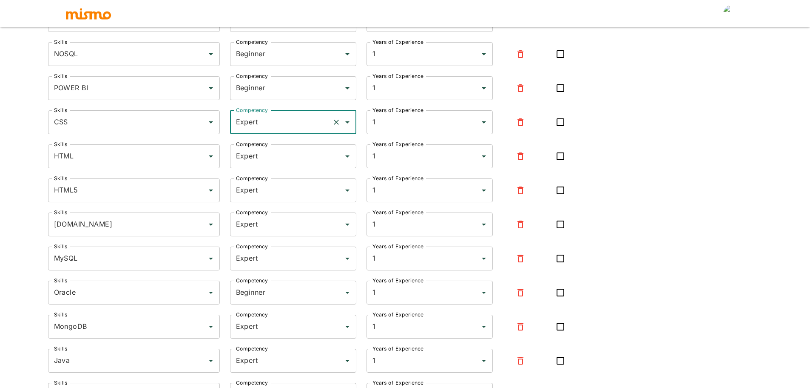
scroll to position [80, 0]
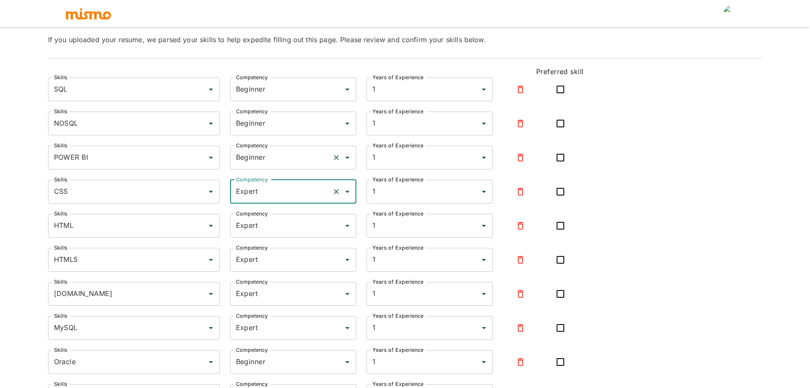
click at [257, 154] on input "Beginner" at bounding box center [281, 157] width 95 height 16
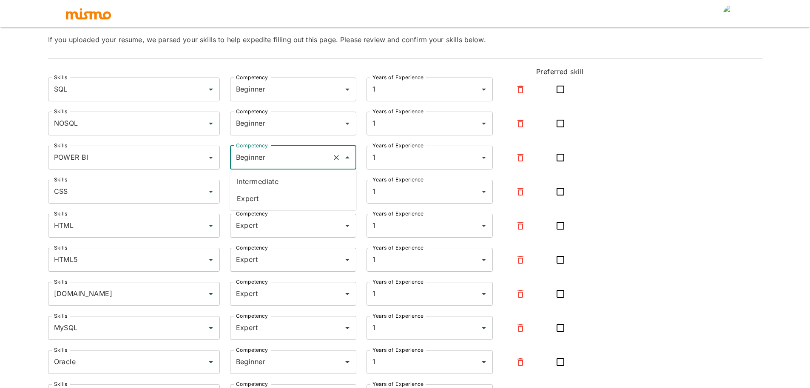
click at [258, 180] on li "Intermediate" at bounding box center [293, 181] width 126 height 17
type input "Intermediate"
click at [259, 97] on input "Beginner" at bounding box center [281, 89] width 95 height 16
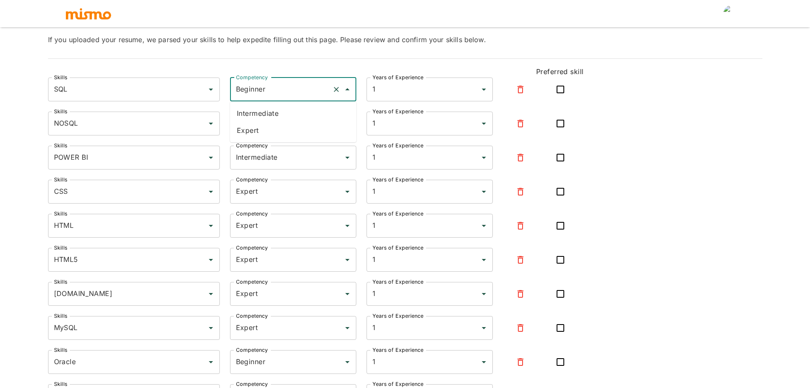
click at [256, 135] on li "Expert" at bounding box center [293, 130] width 126 height 17
type input "Expert"
click at [262, 123] on input "Beginner" at bounding box center [281, 123] width 95 height 16
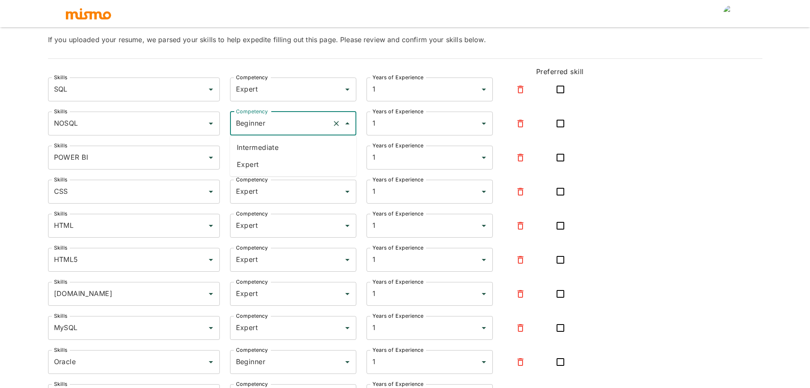
click at [269, 160] on li "Expert" at bounding box center [293, 164] width 126 height 17
type input "Expert"
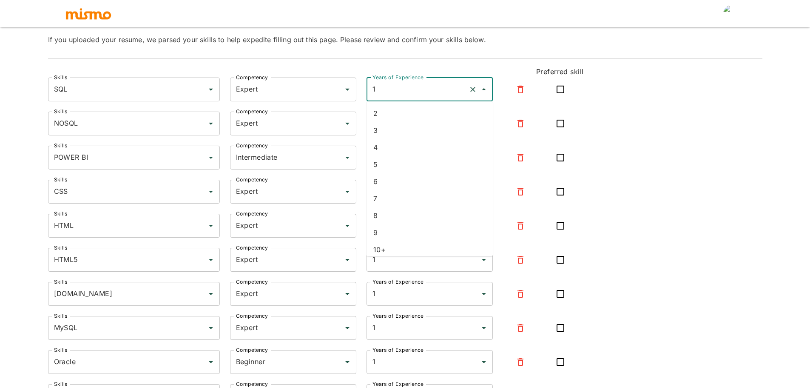
click at [391, 83] on input "1" at bounding box center [418, 89] width 95 height 16
click at [384, 129] on li "3" at bounding box center [430, 130] width 126 height 17
type input "3"
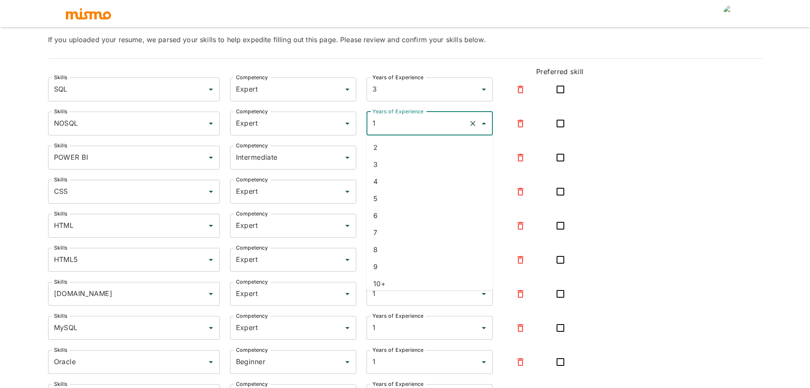
click at [391, 120] on input "1" at bounding box center [418, 123] width 95 height 16
click at [394, 168] on li "3" at bounding box center [430, 164] width 126 height 17
type input "3"
click at [388, 154] on input "1" at bounding box center [418, 157] width 95 height 16
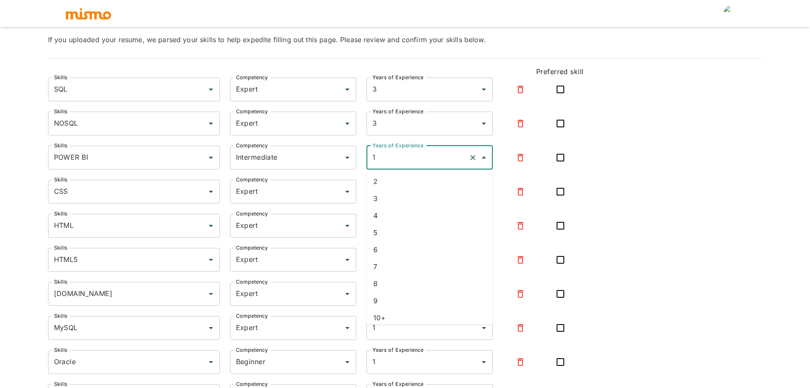
click at [388, 177] on li "2" at bounding box center [430, 181] width 126 height 17
type input "2"
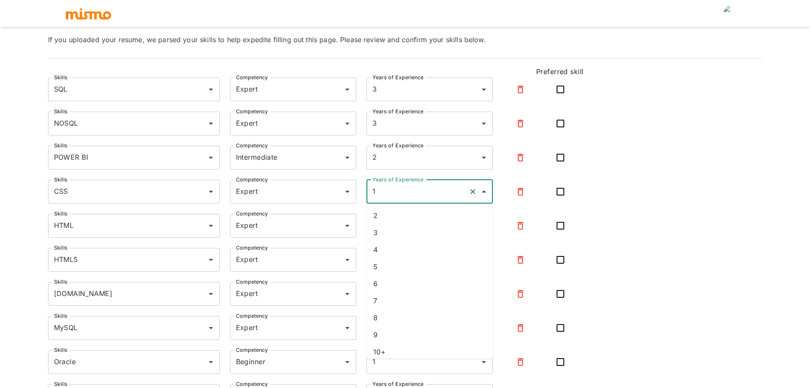
click at [387, 193] on input "1" at bounding box center [418, 191] width 95 height 16
click at [391, 253] on li "4" at bounding box center [430, 249] width 126 height 17
type input "4"
click at [394, 223] on input "1" at bounding box center [418, 225] width 95 height 16
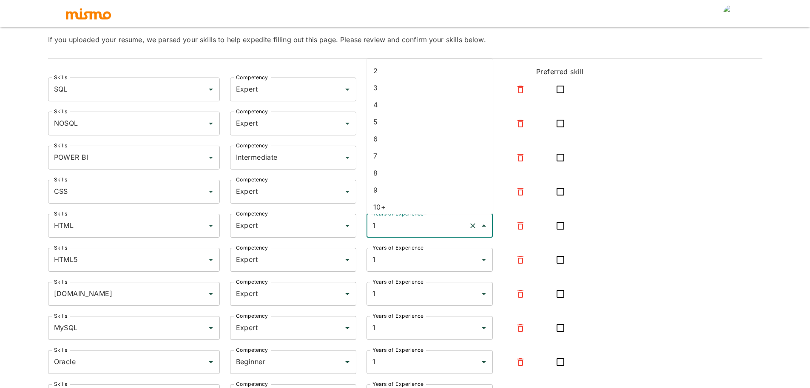
click at [391, 126] on li "5" at bounding box center [430, 121] width 126 height 17
type input "5"
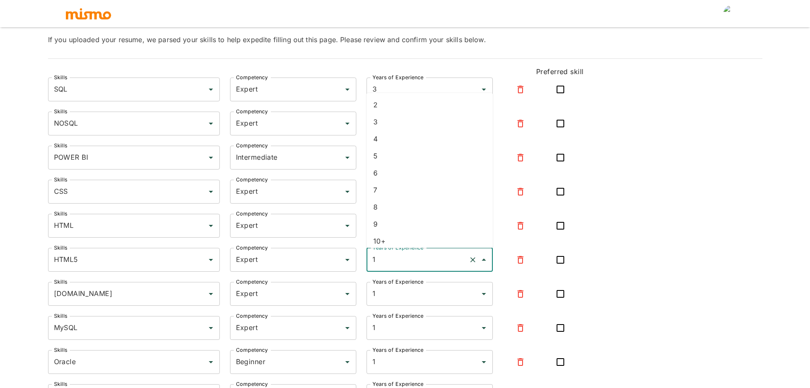
click at [404, 263] on input "1" at bounding box center [418, 259] width 95 height 16
click at [391, 158] on li "5" at bounding box center [430, 155] width 126 height 17
type input "5"
click at [400, 300] on input "1" at bounding box center [418, 293] width 95 height 16
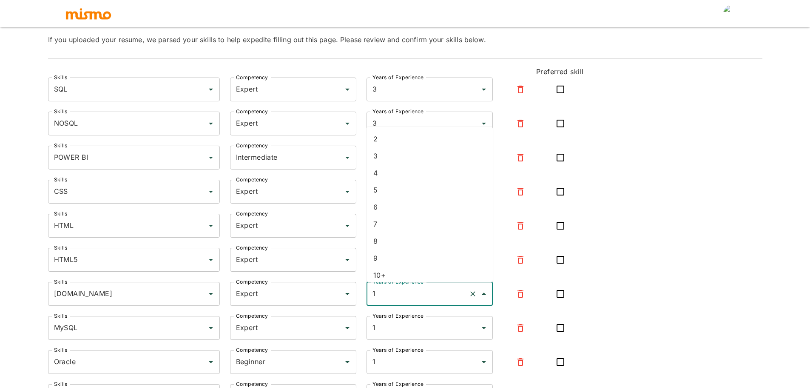
click at [401, 191] on li "5" at bounding box center [430, 189] width 126 height 17
type input "5"
click at [398, 325] on input "1" at bounding box center [418, 328] width 95 height 16
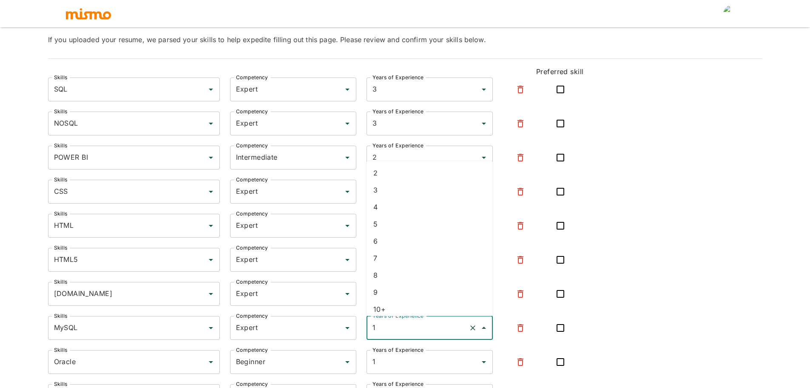
click at [385, 222] on li "5" at bounding box center [430, 223] width 126 height 17
type input "5"
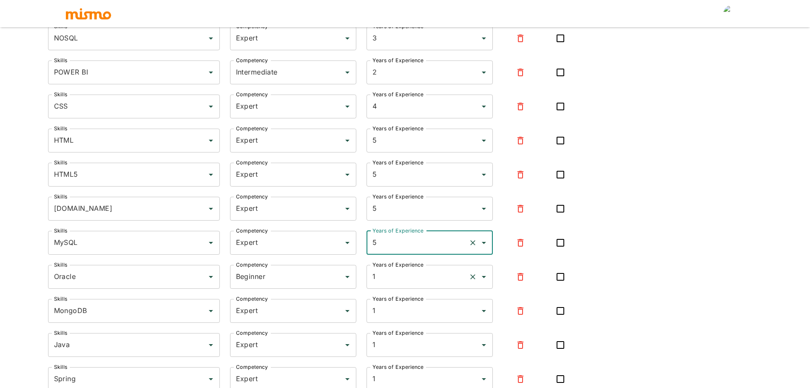
click at [391, 282] on input "1" at bounding box center [418, 276] width 95 height 16
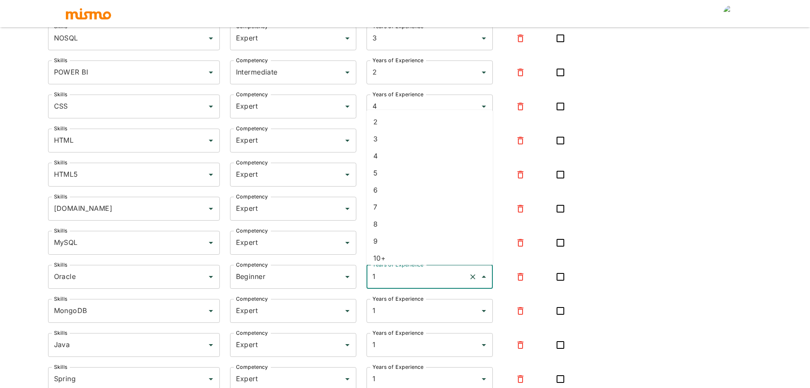
click at [390, 124] on li "2" at bounding box center [430, 121] width 126 height 17
type input "2"
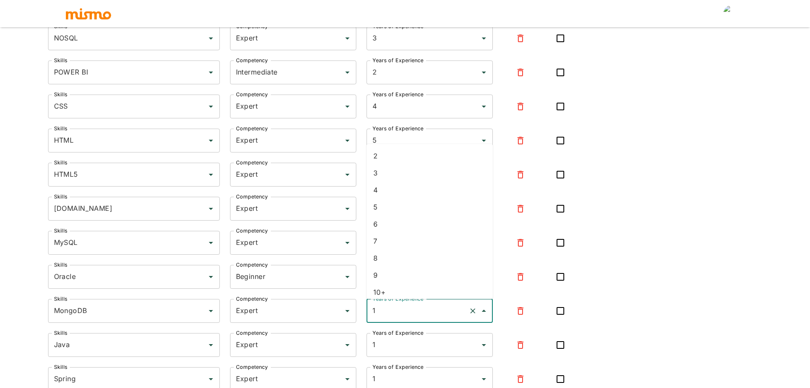
click at [390, 308] on input "1" at bounding box center [418, 310] width 95 height 16
click at [401, 174] on li "3" at bounding box center [430, 172] width 126 height 17
type input "3"
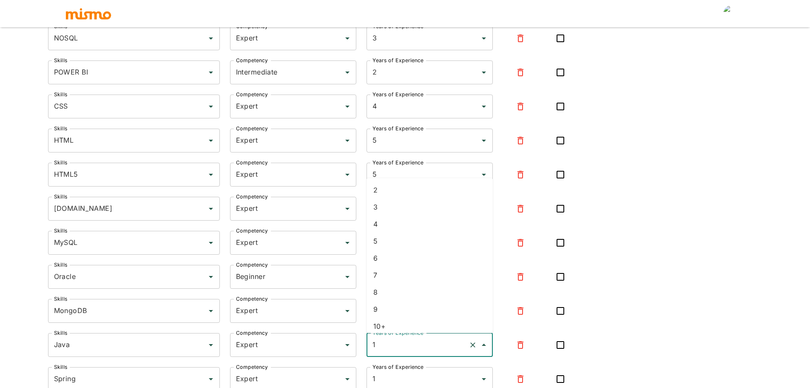
click at [395, 344] on input "1" at bounding box center [418, 345] width 95 height 16
click at [393, 239] on li "5" at bounding box center [430, 240] width 126 height 17
type input "5"
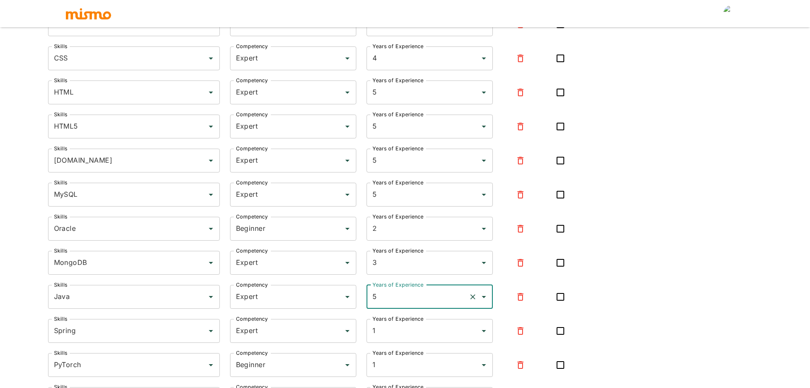
scroll to position [250, 0]
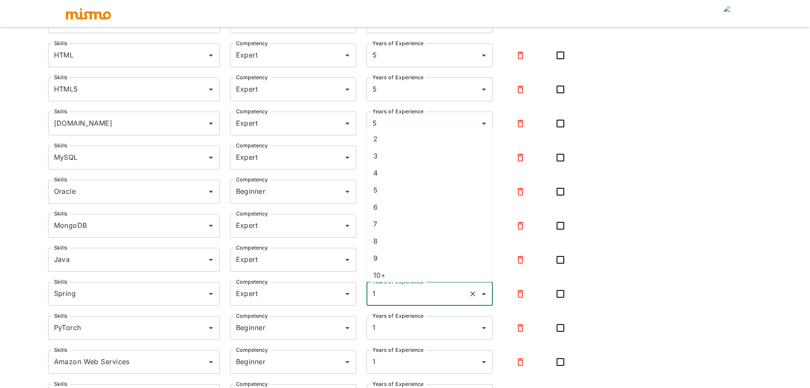
click at [391, 292] on input "1" at bounding box center [418, 293] width 95 height 16
click at [396, 186] on li "5" at bounding box center [430, 189] width 126 height 17
type input "5"
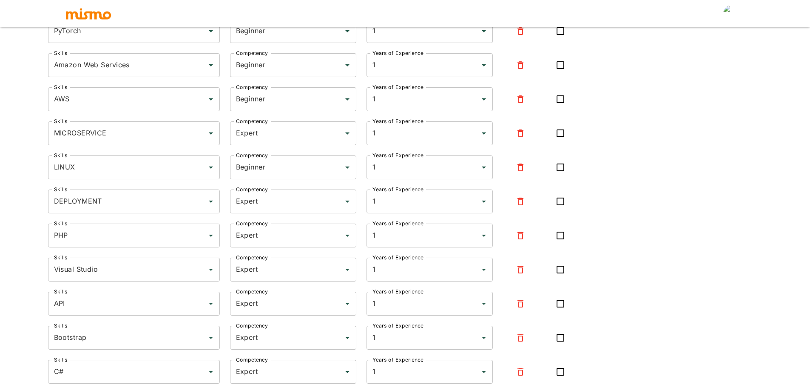
scroll to position [548, 0]
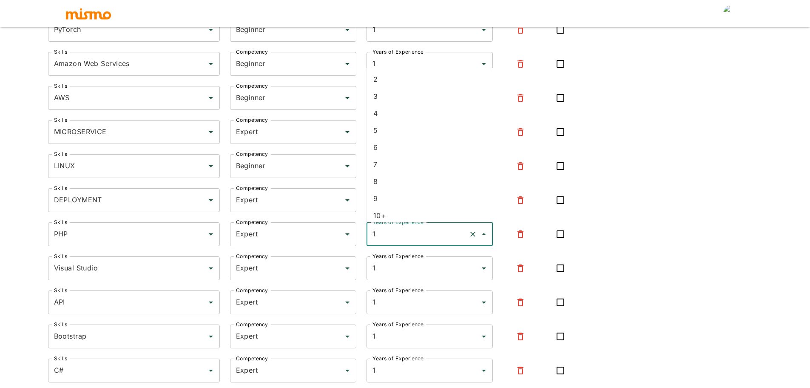
click at [382, 234] on input "1" at bounding box center [418, 234] width 95 height 16
click at [381, 121] on li "4" at bounding box center [430, 113] width 126 height 17
type input "4"
click at [391, 269] on input "1" at bounding box center [418, 268] width 95 height 16
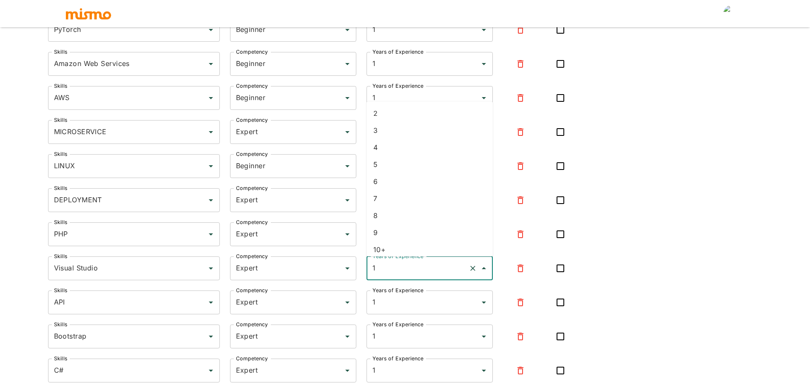
click at [389, 182] on li "6" at bounding box center [430, 181] width 126 height 17
type input "6"
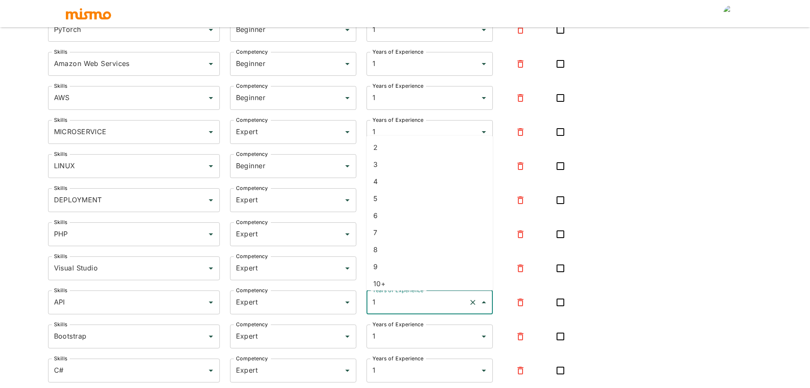
click at [409, 297] on input "1" at bounding box center [418, 302] width 95 height 16
click at [402, 196] on li "5" at bounding box center [430, 198] width 126 height 17
type input "5"
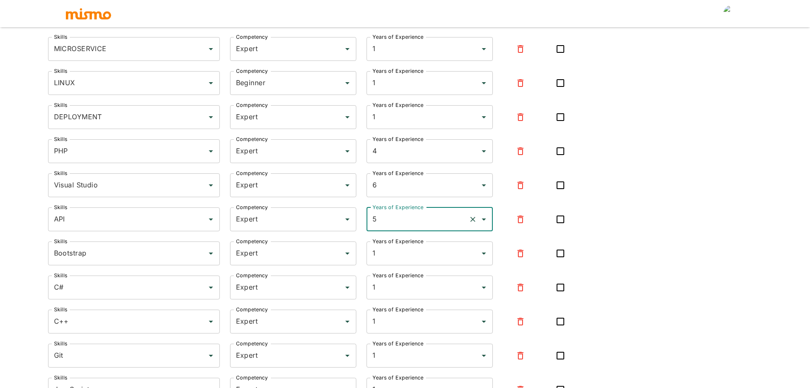
scroll to position [633, 0]
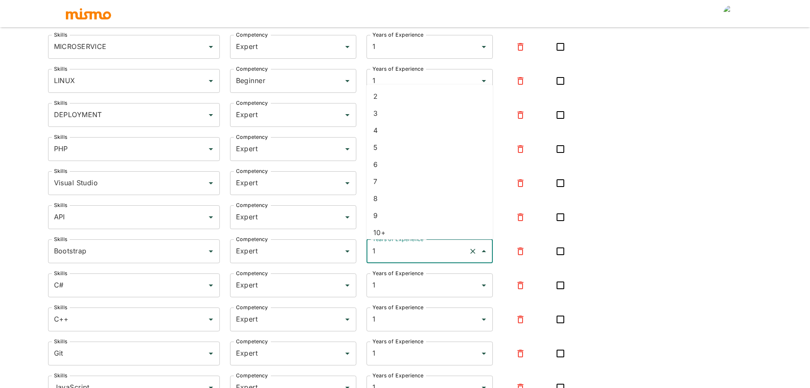
click at [391, 254] on input "1" at bounding box center [418, 251] width 95 height 16
click at [382, 142] on li "5" at bounding box center [430, 147] width 126 height 17
type input "5"
click at [390, 289] on input "1" at bounding box center [418, 285] width 95 height 16
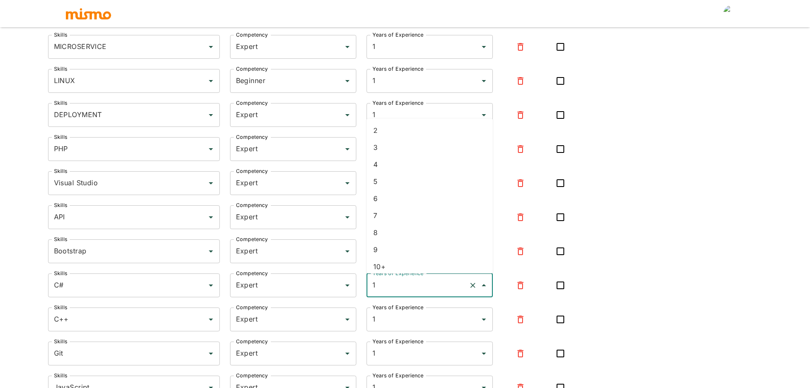
click at [391, 166] on li "4" at bounding box center [430, 164] width 126 height 17
type input "4"
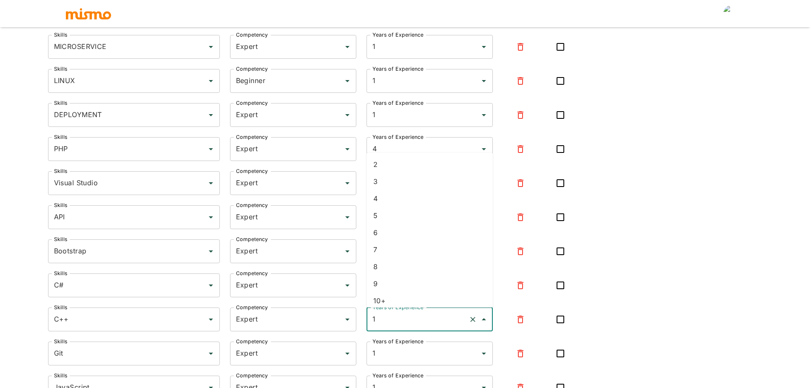
click at [390, 321] on input "1" at bounding box center [418, 319] width 95 height 16
click at [391, 203] on li "4" at bounding box center [430, 198] width 126 height 17
type input "4"
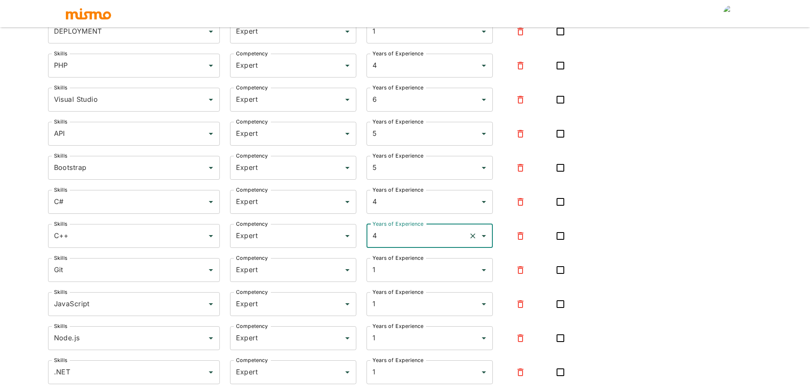
scroll to position [718, 0]
click at [394, 277] on div "1 Years of Experience" at bounding box center [430, 268] width 126 height 24
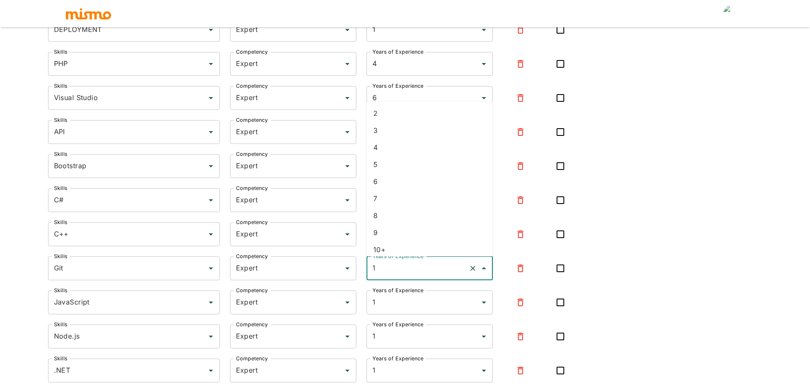
click at [384, 149] on li "4" at bounding box center [430, 147] width 126 height 17
type input "4"
click at [418, 309] on input "1" at bounding box center [418, 302] width 95 height 16
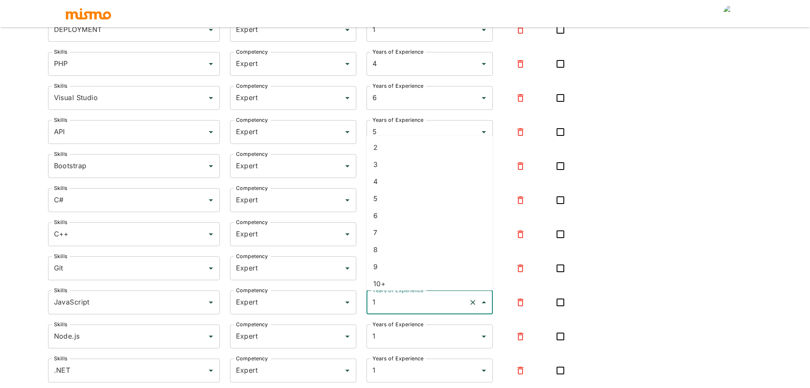
click at [385, 183] on li "4" at bounding box center [430, 181] width 126 height 17
type input "4"
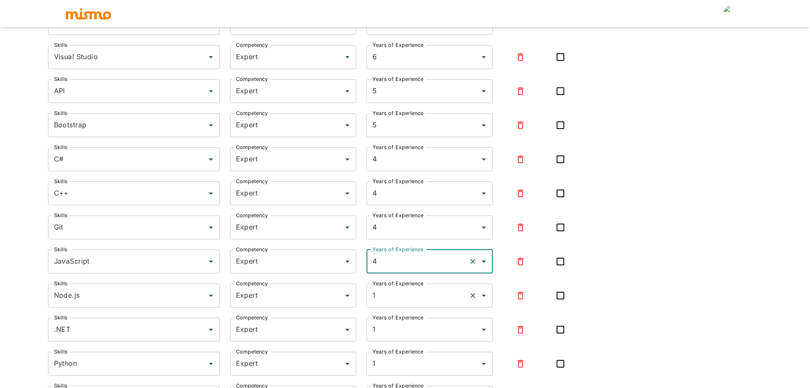
scroll to position [760, 0]
click at [385, 297] on input "1" at bounding box center [418, 293] width 95 height 16
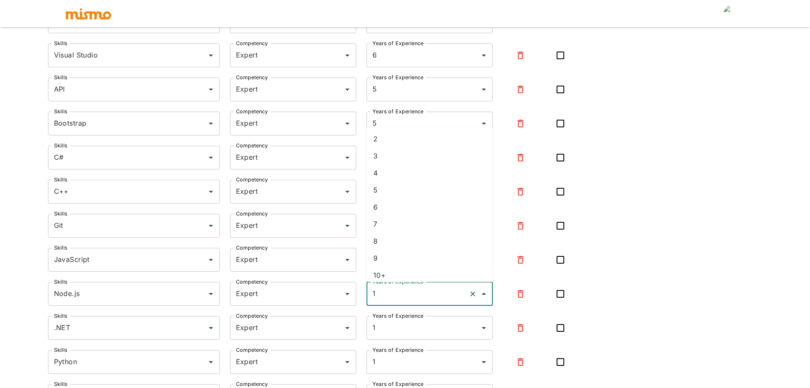
click at [394, 178] on li "4" at bounding box center [430, 172] width 126 height 17
type input "4"
click at [382, 335] on input "1" at bounding box center [418, 328] width 95 height 16
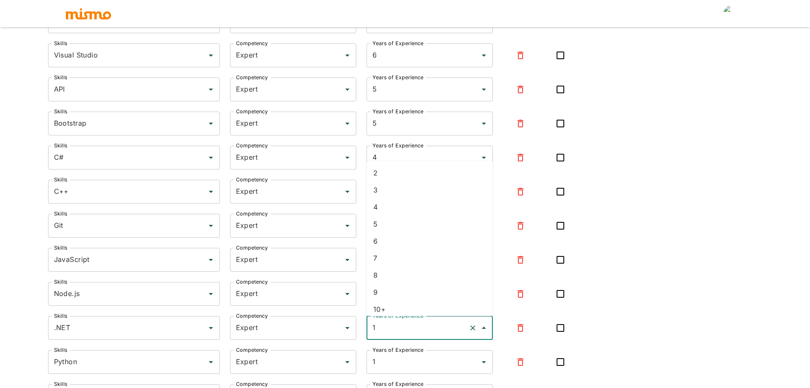
click at [382, 214] on li "4" at bounding box center [430, 206] width 126 height 17
type input "4"
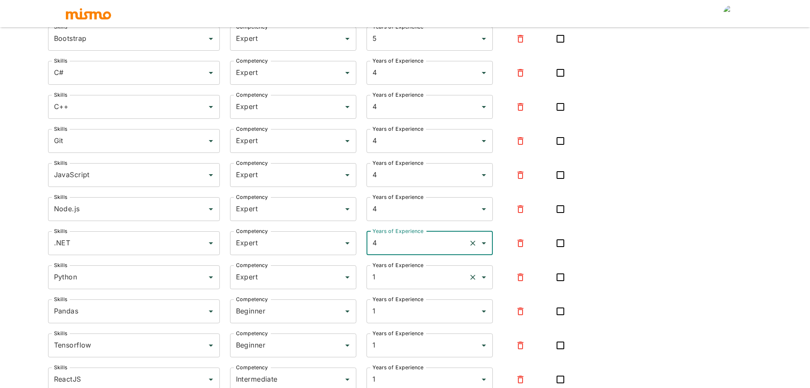
scroll to position [845, 0]
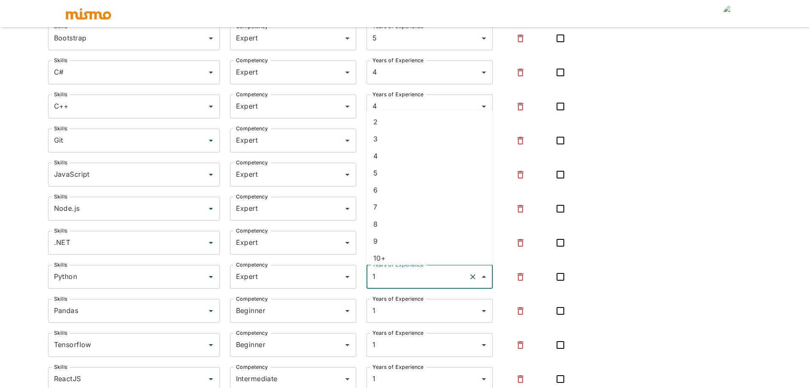
click at [400, 280] on input "1" at bounding box center [418, 276] width 95 height 16
click at [410, 174] on li "5" at bounding box center [430, 172] width 126 height 17
type input "5"
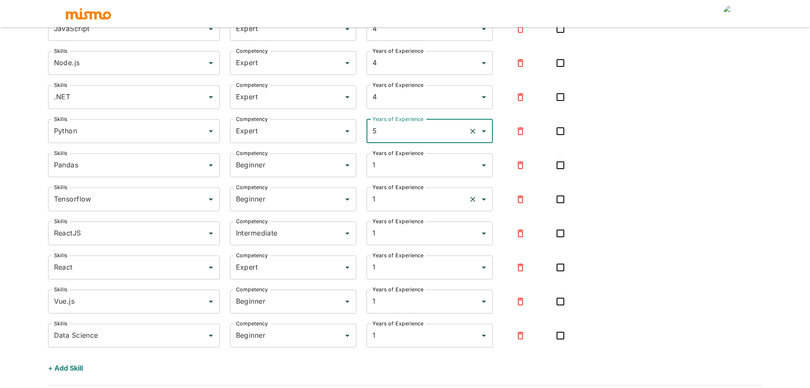
scroll to position [1016, 0]
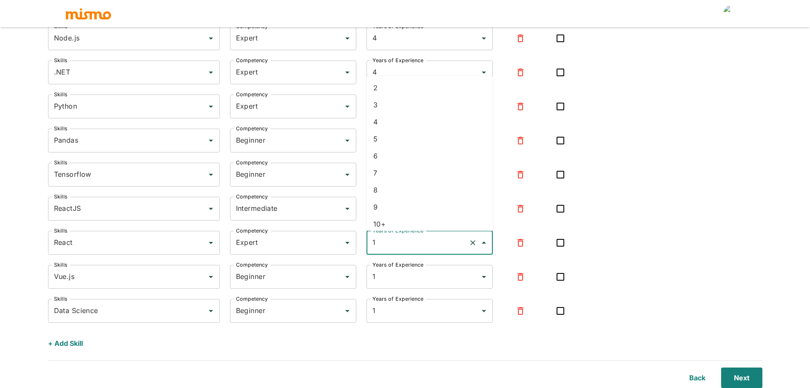
click at [402, 247] on input "1" at bounding box center [418, 242] width 95 height 16
click at [383, 125] on li "4" at bounding box center [430, 121] width 126 height 17
type input "4"
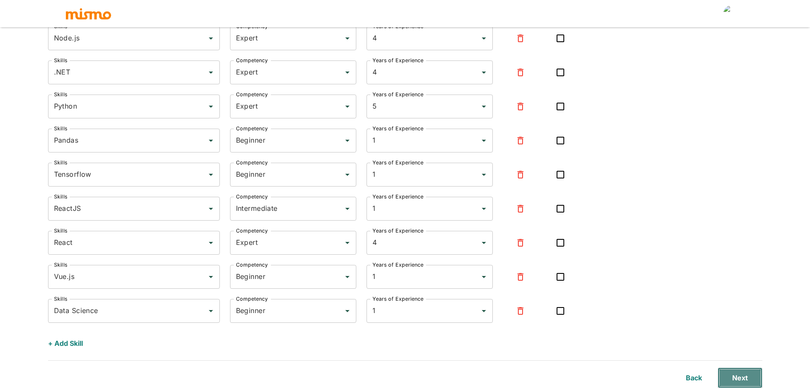
click at [730, 374] on button "Next" at bounding box center [740, 377] width 45 height 20
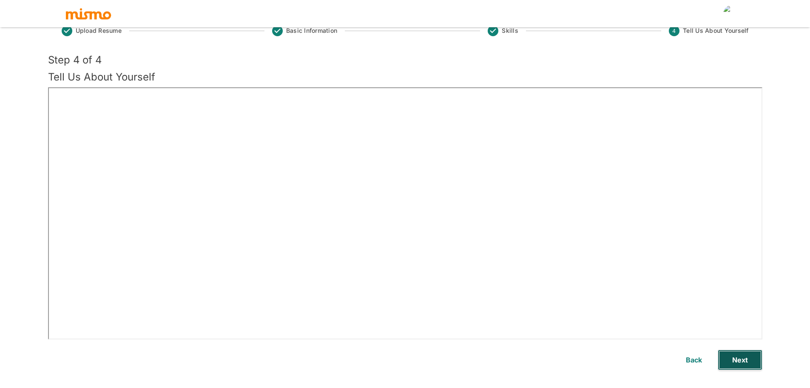
click at [755, 362] on button "Next" at bounding box center [740, 359] width 45 height 20
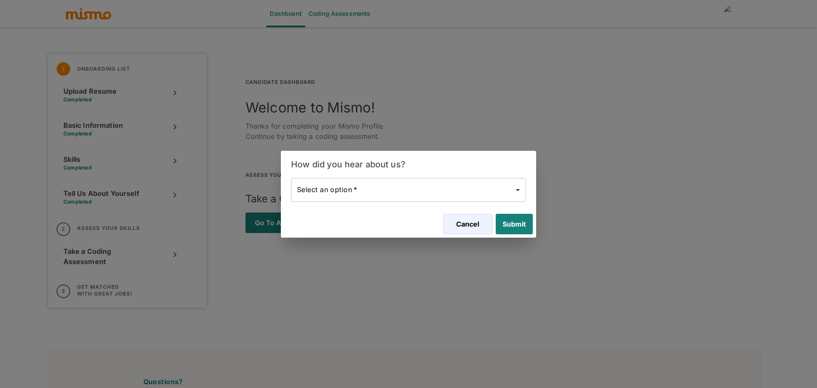
click at [428, 198] on body "Dashboard Coding Assessments 1 Onboarding List Upload Resume Completed Basic In…" at bounding box center [408, 204] width 817 height 408
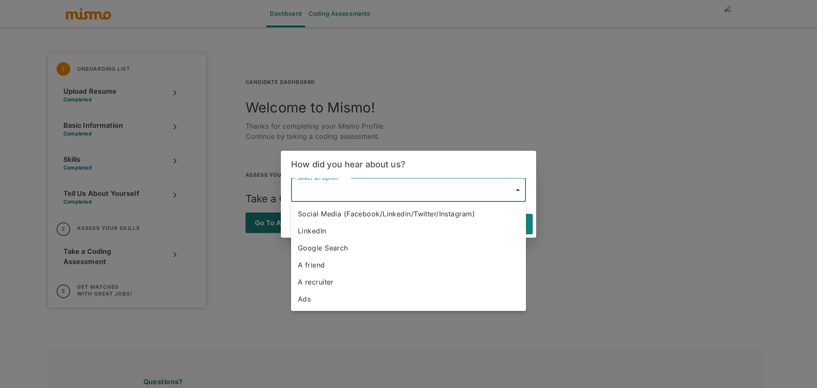
click at [382, 231] on li "LinkedIn" at bounding box center [408, 230] width 235 height 17
type input "Linkedin"
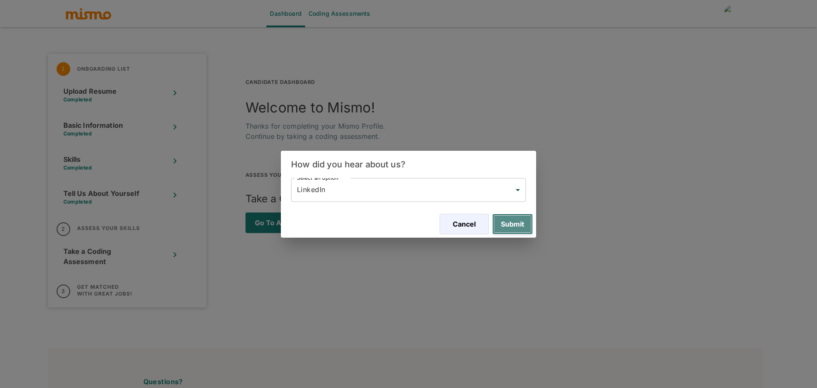
click at [515, 221] on button "Submit" at bounding box center [512, 224] width 40 height 20
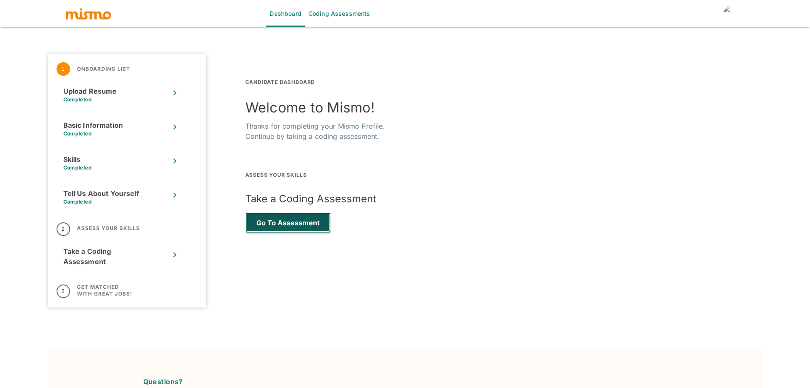
click at [277, 230] on button "Go to Assessment" at bounding box center [288, 222] width 86 height 20
